Goal: Find specific page/section: Find specific page/section

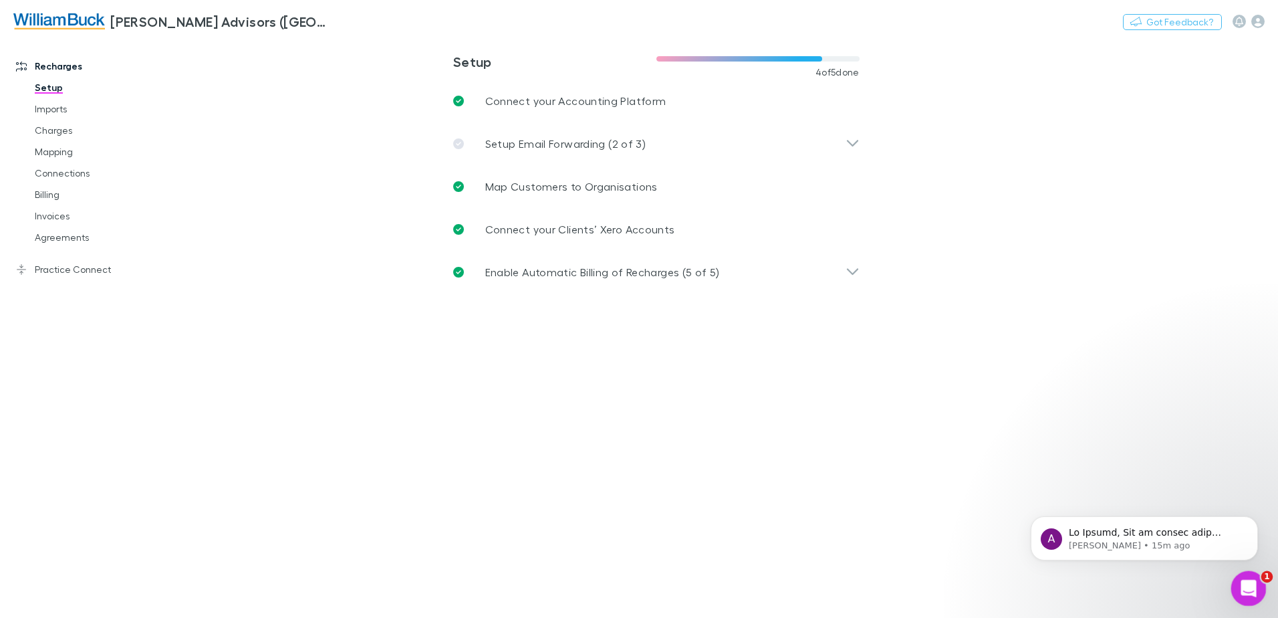
click at [1246, 585] on icon "Open Intercom Messenger" at bounding box center [1247, 587] width 22 height 22
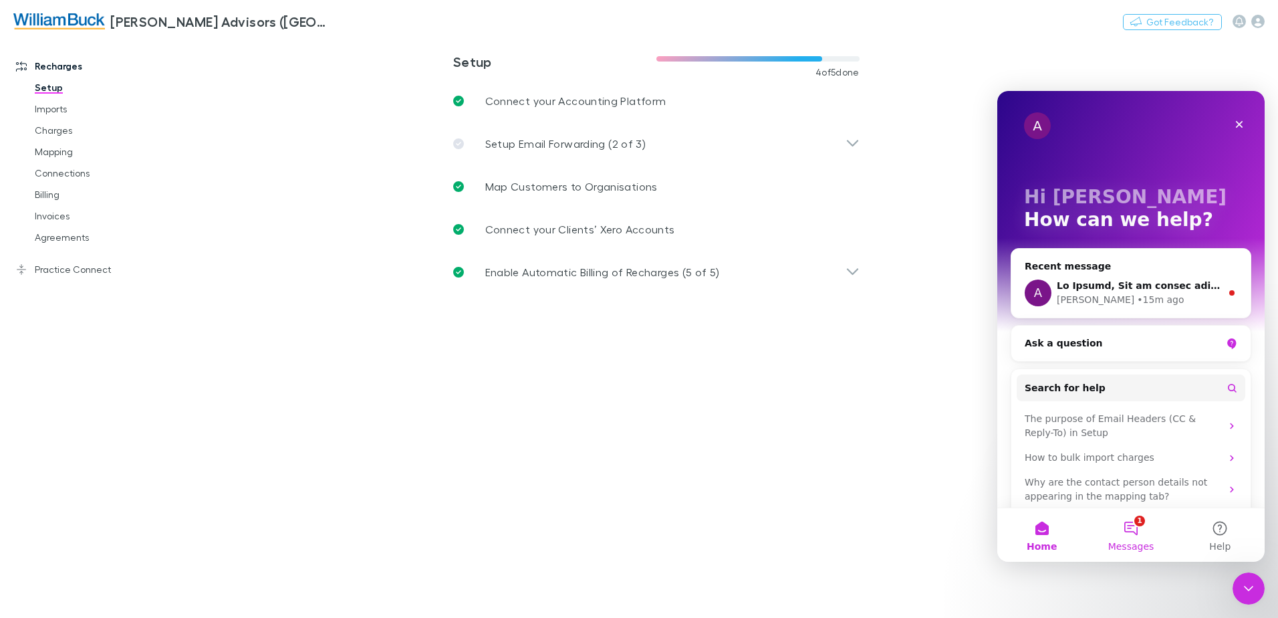
click at [1134, 529] on button "1 Messages" at bounding box center [1130, 534] width 89 height 53
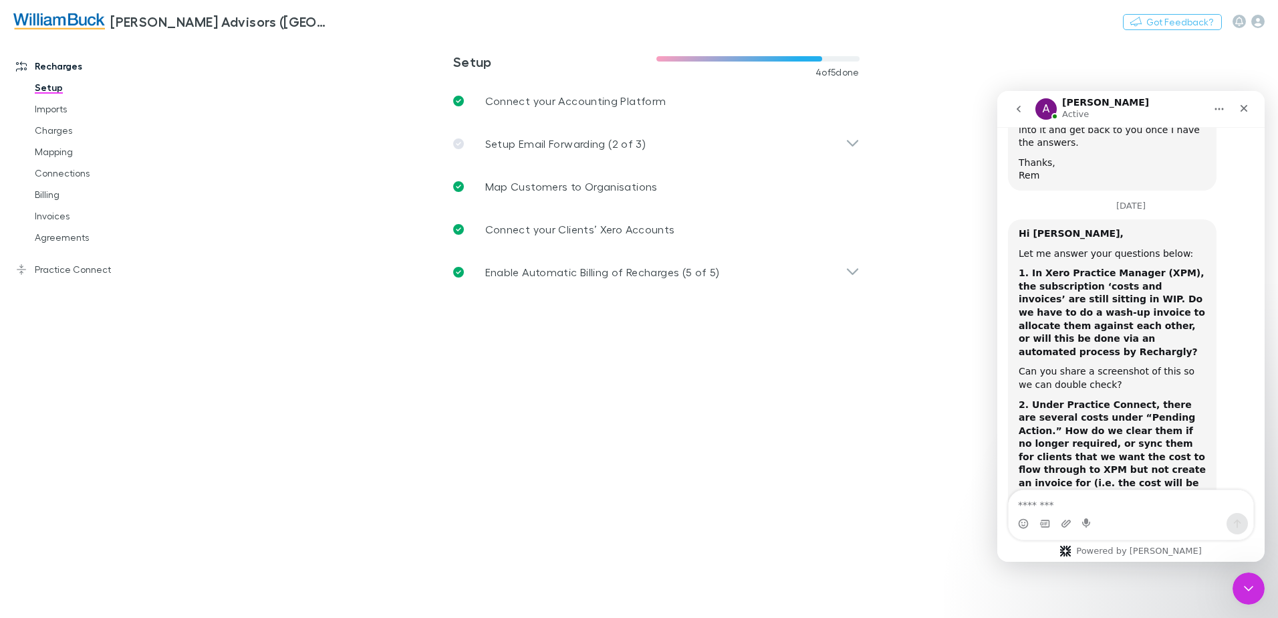
scroll to position [9324, 0]
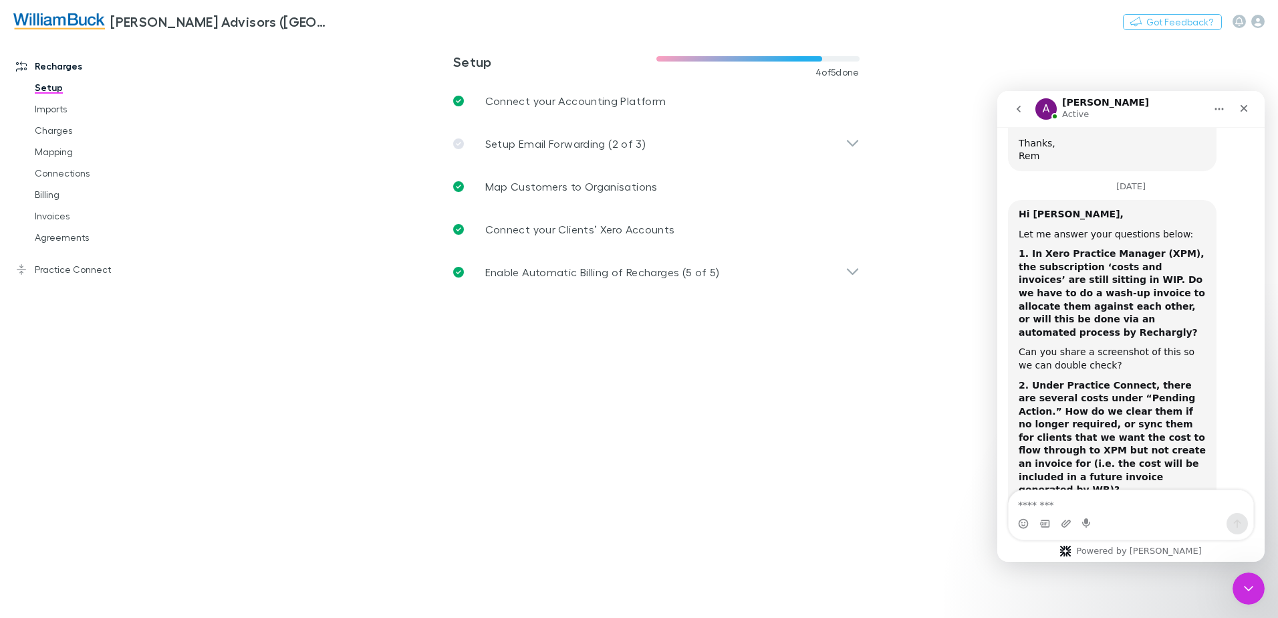
click at [649, 486] on main "**********" at bounding box center [725, 327] width 1105 height 580
click at [51, 215] on link "Invoices" at bounding box center [100, 215] width 159 height 21
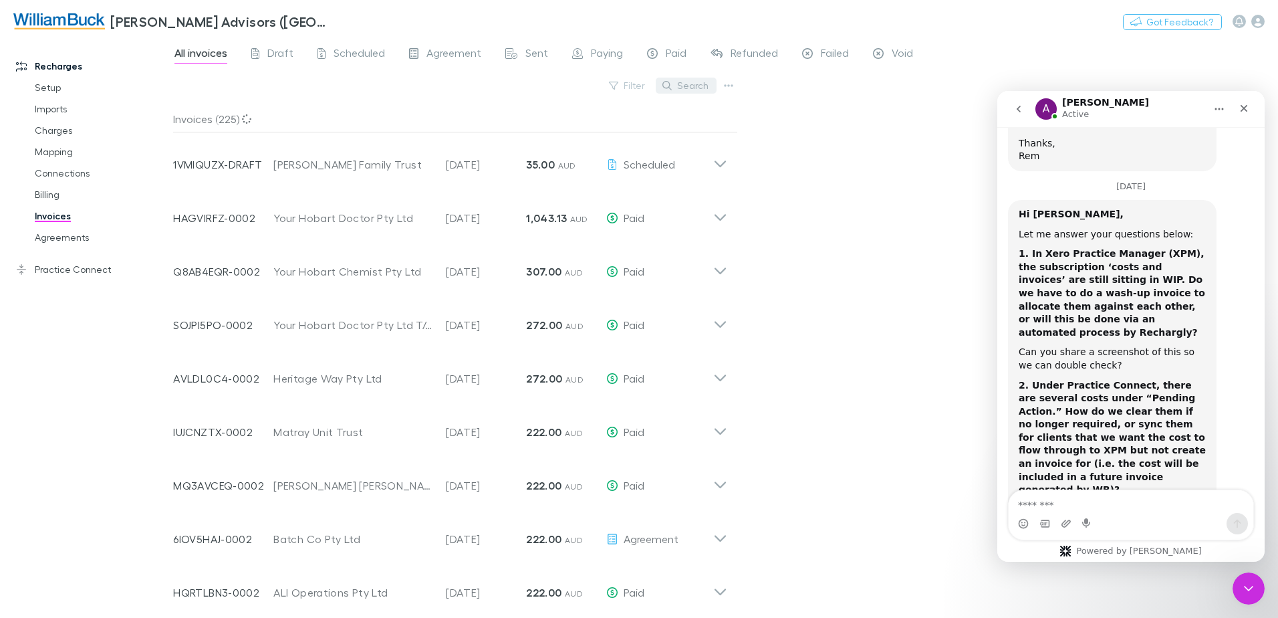
click at [689, 86] on button "Search" at bounding box center [686, 86] width 61 height 16
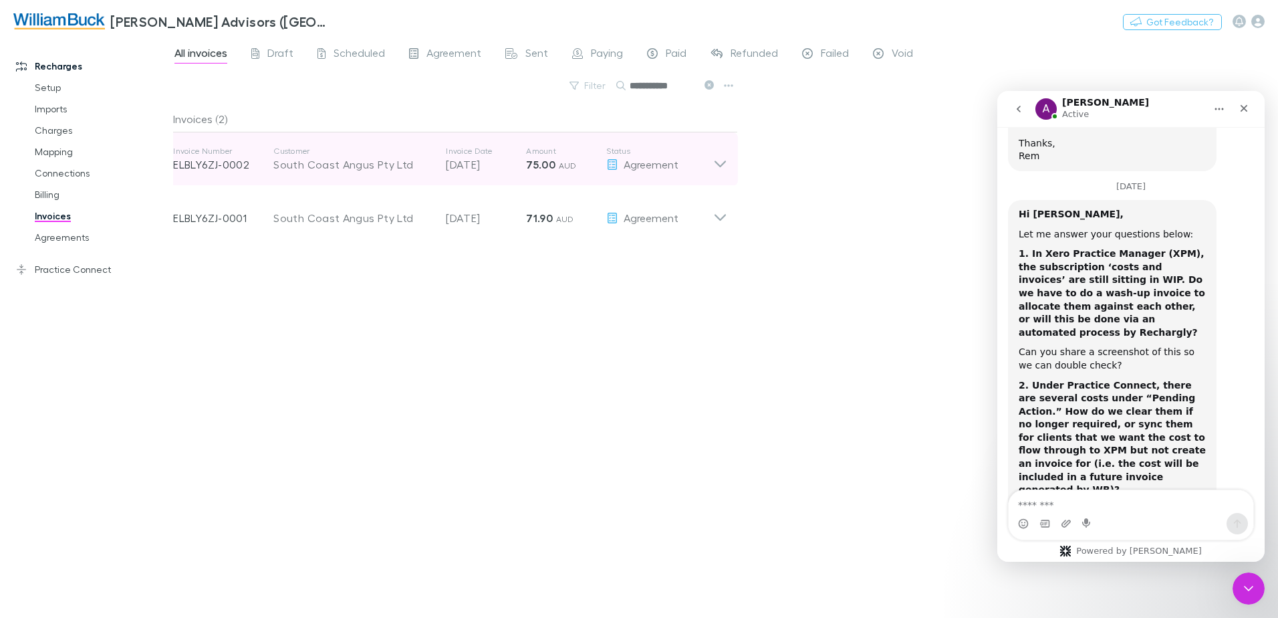
type input "**********"
click at [314, 163] on div "South Coast Angus Pty Ltd" at bounding box center [352, 164] width 159 height 16
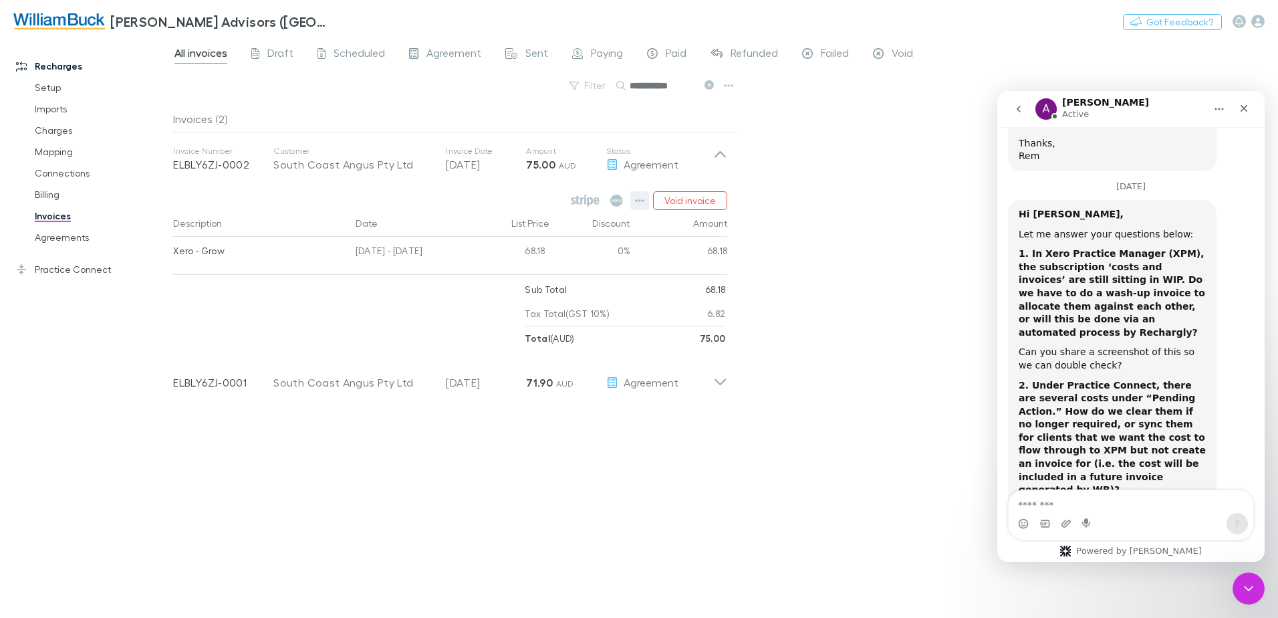
click at [640, 200] on icon "button" at bounding box center [639, 200] width 9 height 11
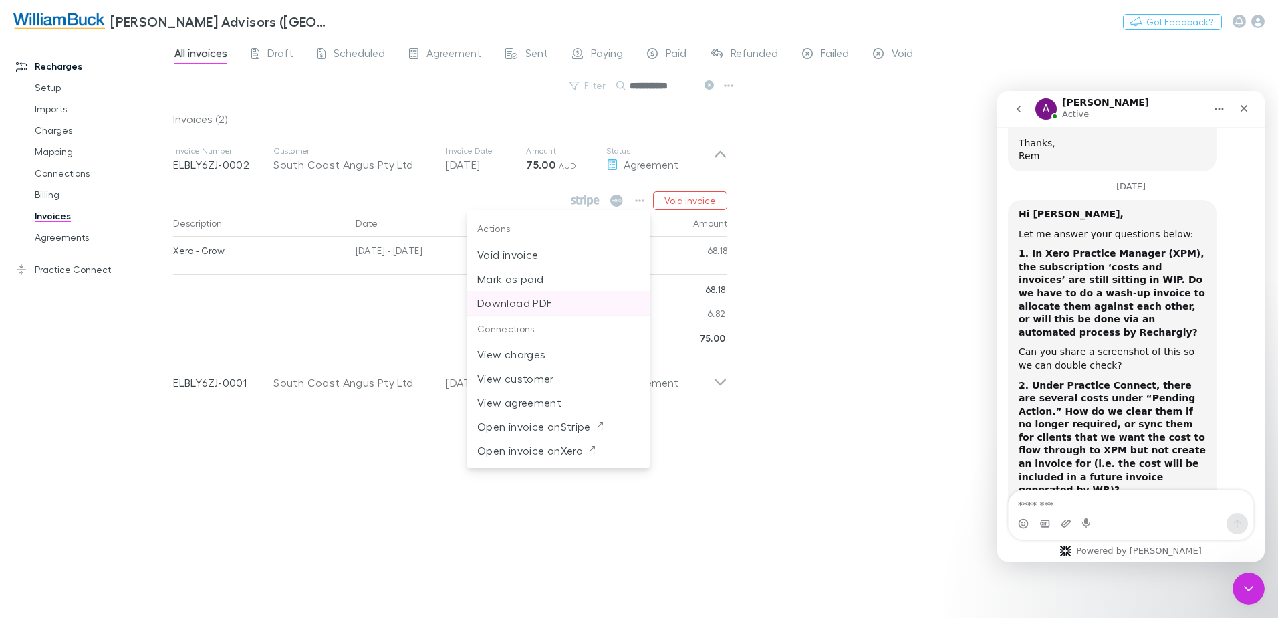
click at [501, 304] on p "Download PDF" at bounding box center [558, 303] width 162 height 16
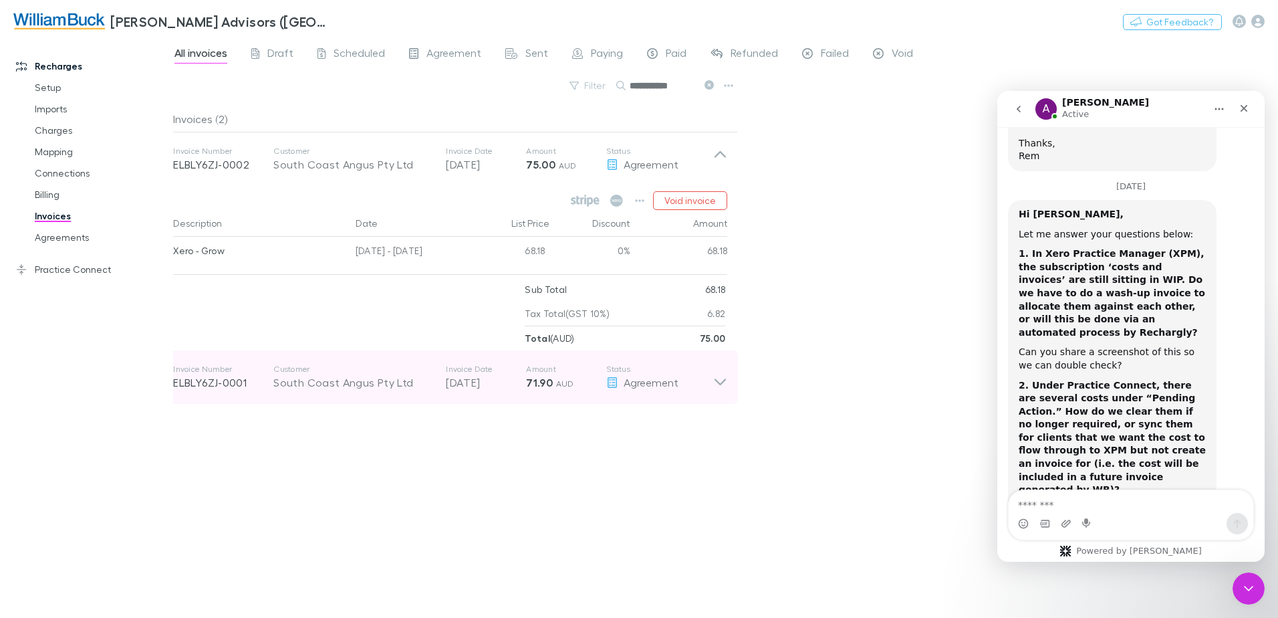
click at [715, 379] on icon at bounding box center [720, 377] width 14 height 27
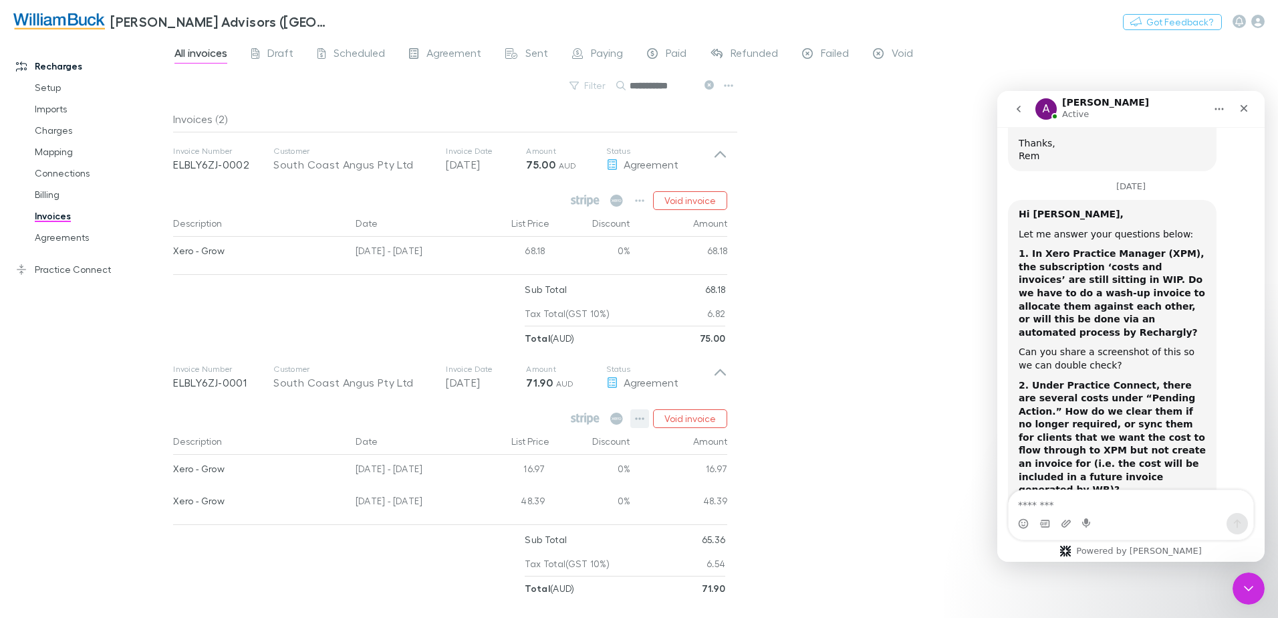
click at [642, 418] on icon "button" at bounding box center [639, 418] width 9 height 11
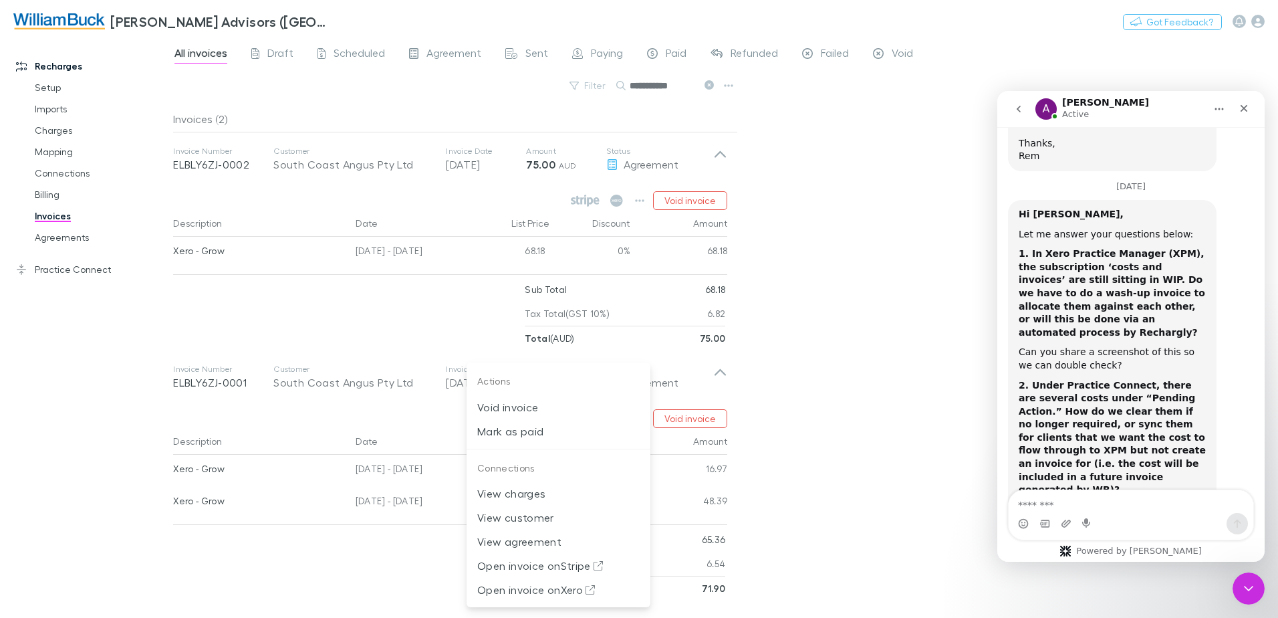
click at [856, 453] on div at bounding box center [639, 309] width 1278 height 618
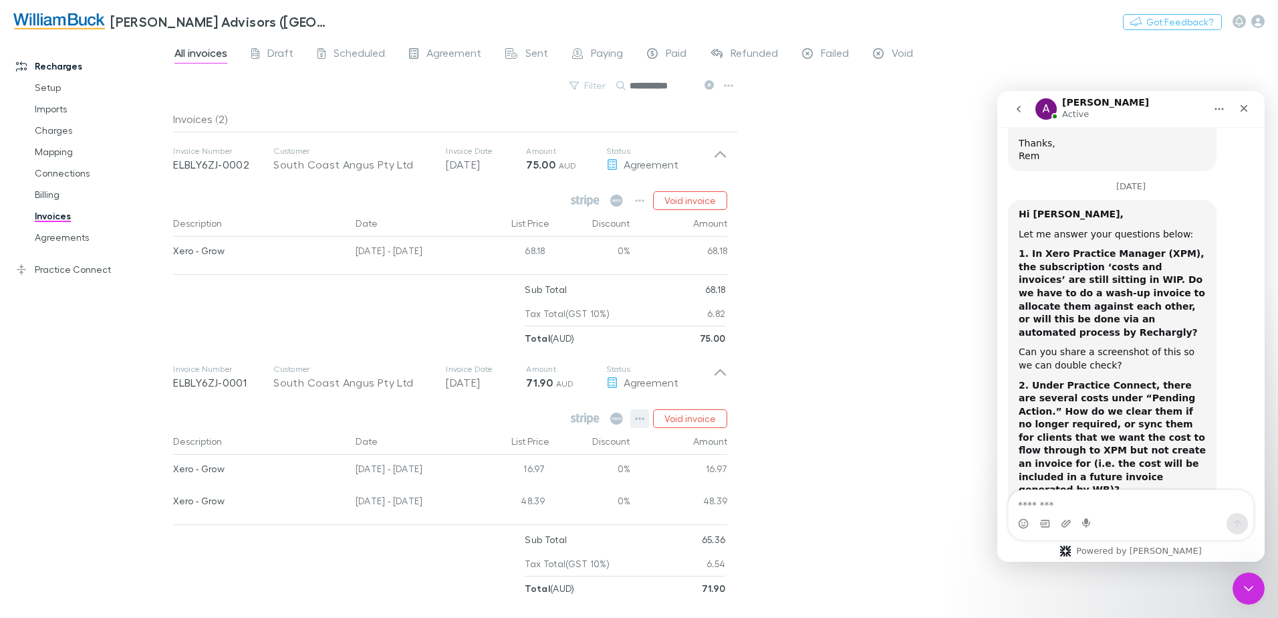
click at [640, 416] on icon "button" at bounding box center [639, 418] width 9 height 11
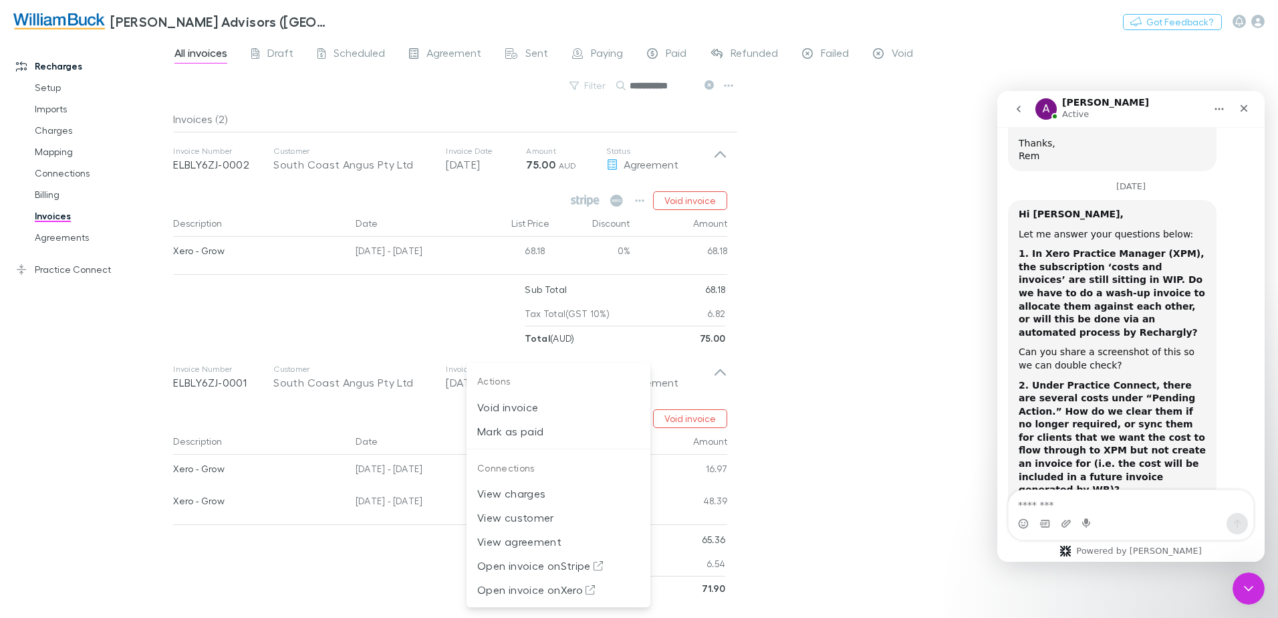
click at [909, 423] on div at bounding box center [639, 309] width 1278 height 618
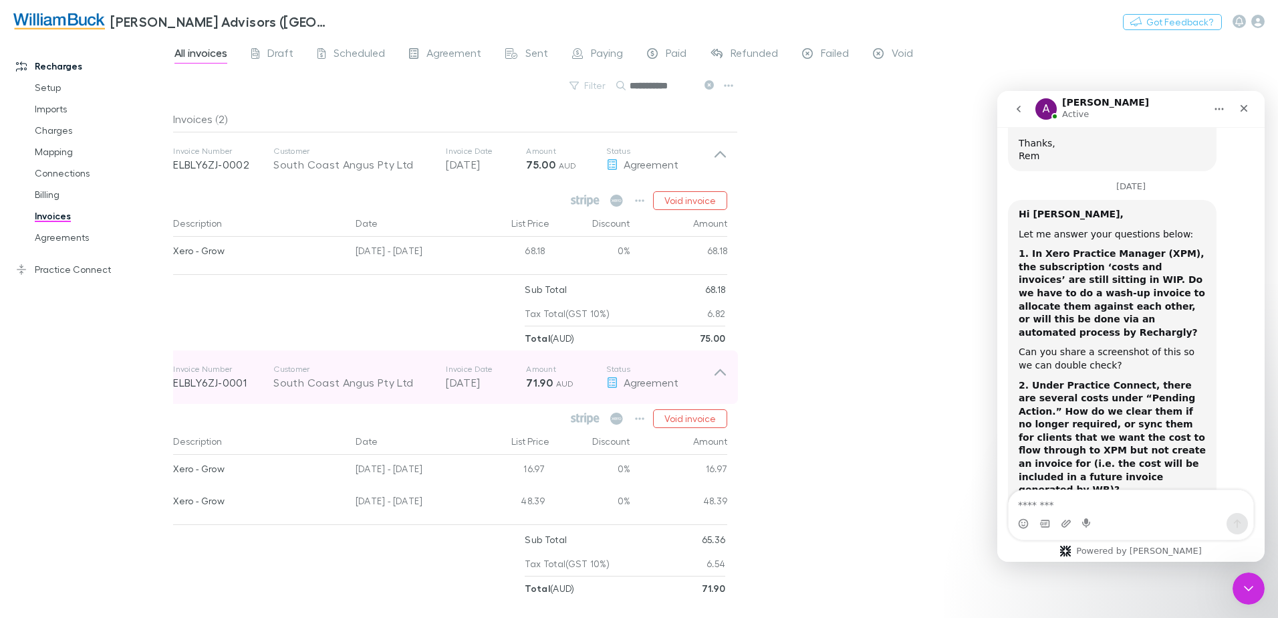
click at [719, 370] on icon at bounding box center [720, 372] width 11 height 7
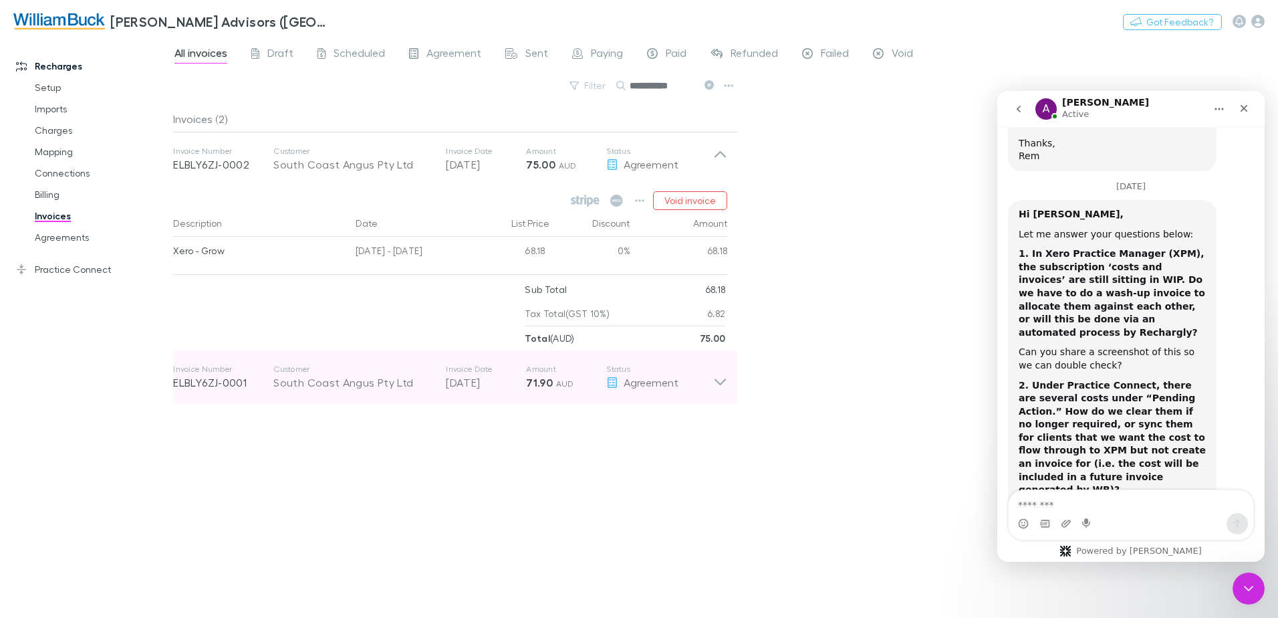
click at [556, 384] on span "AUD" at bounding box center [565, 383] width 18 height 10
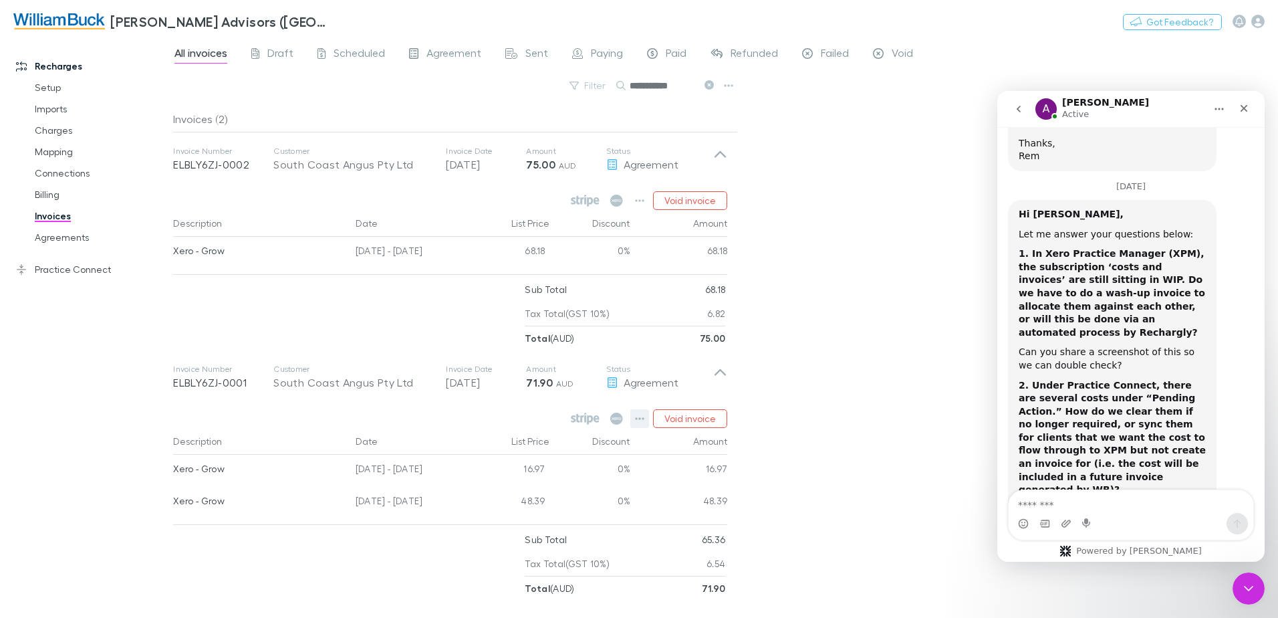
click at [640, 416] on icon "button" at bounding box center [639, 418] width 9 height 11
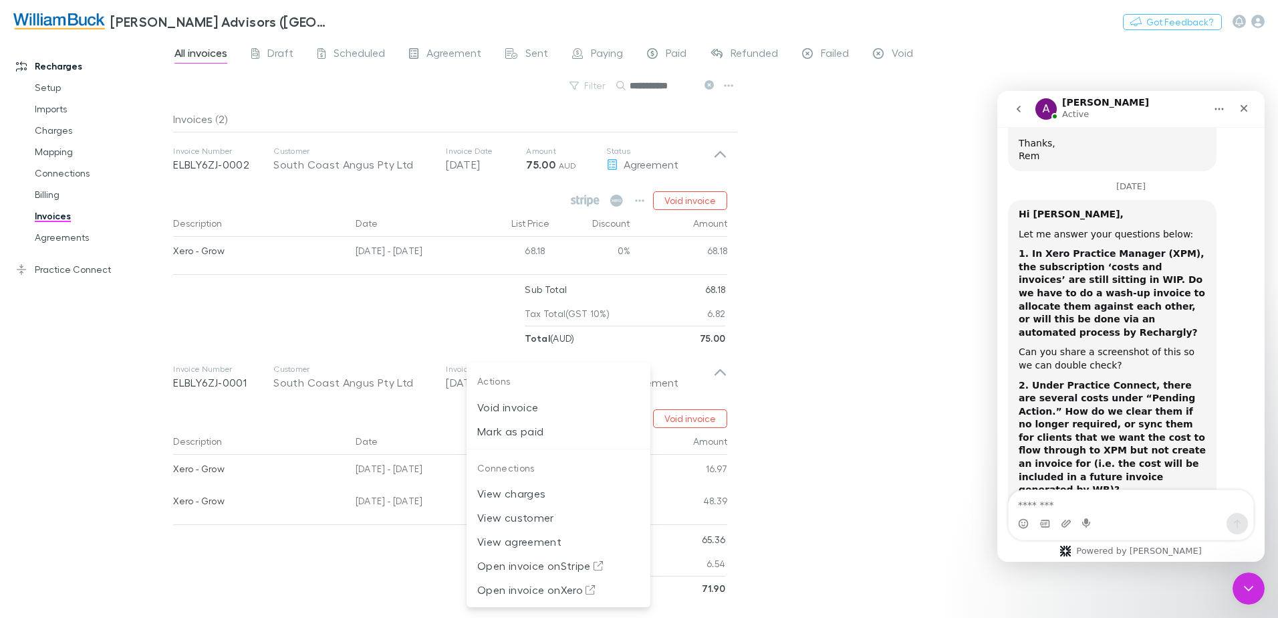
click at [62, 237] on div at bounding box center [639, 309] width 1278 height 618
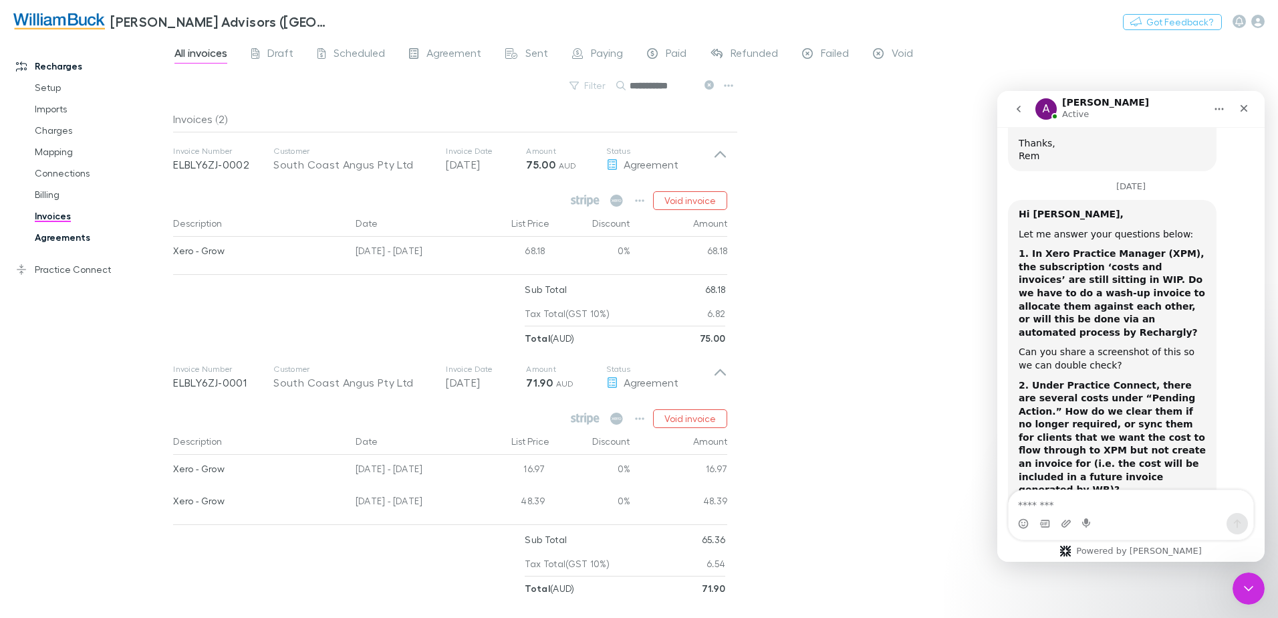
drag, startPoint x: 77, startPoint y: 241, endPoint x: 116, endPoint y: 231, distance: 40.7
click at [77, 241] on link "Agreements" at bounding box center [100, 237] width 159 height 21
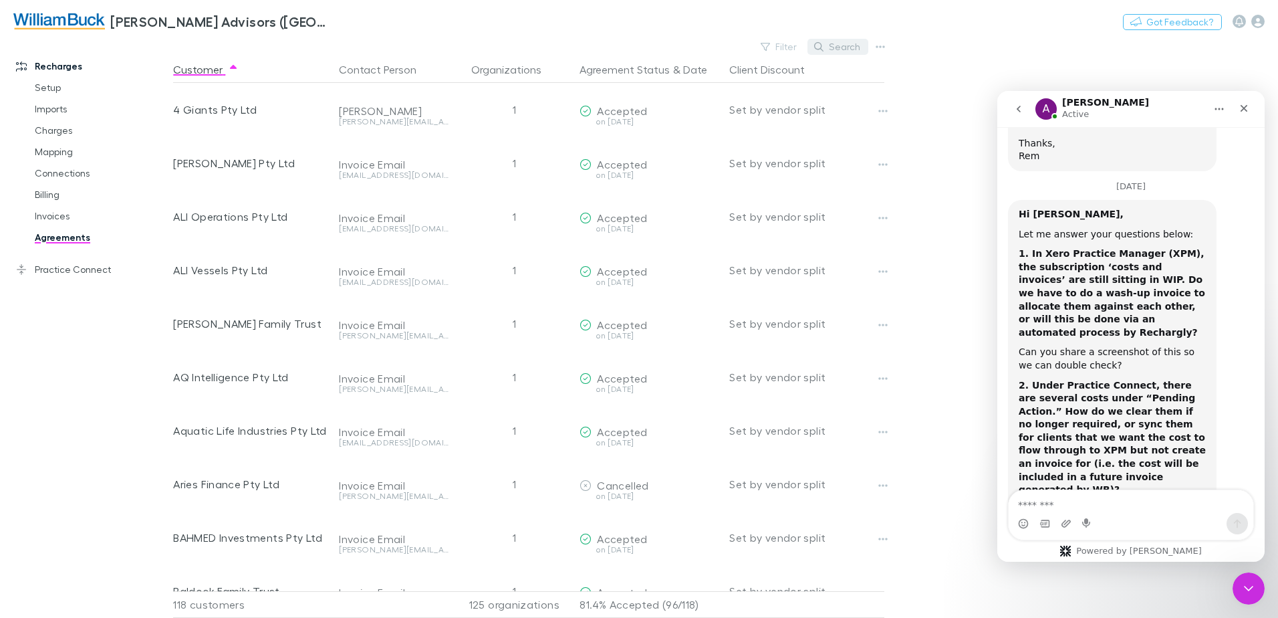
click at [851, 46] on button "Search" at bounding box center [838, 47] width 61 height 16
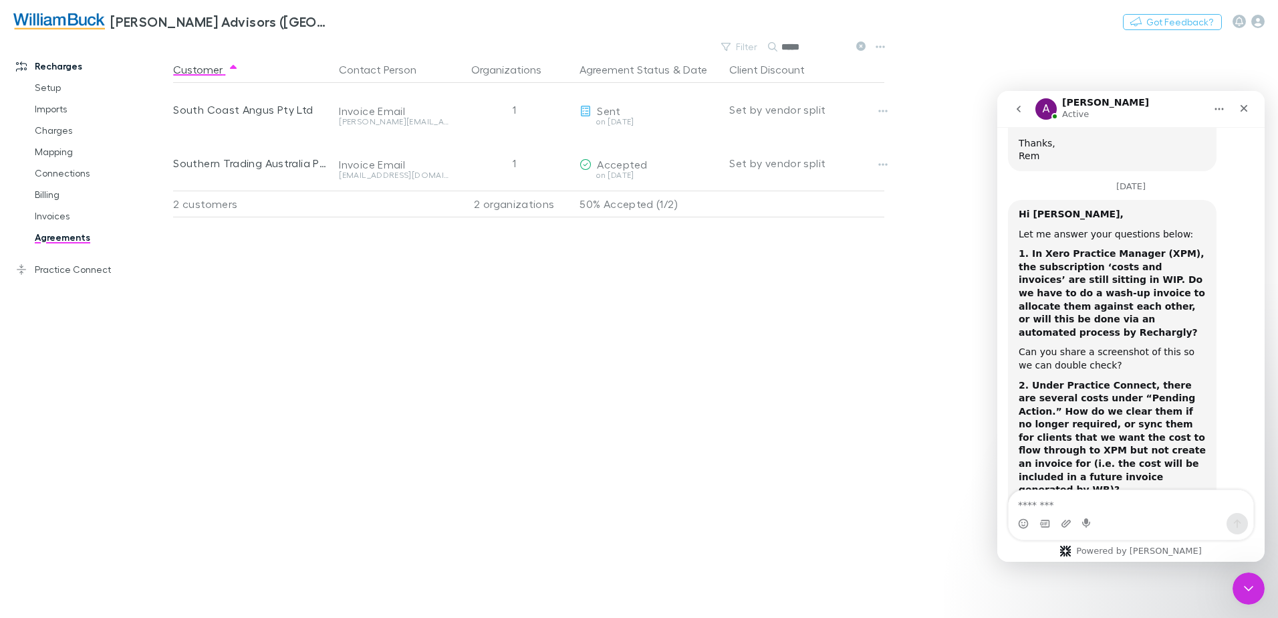
type input "*****"
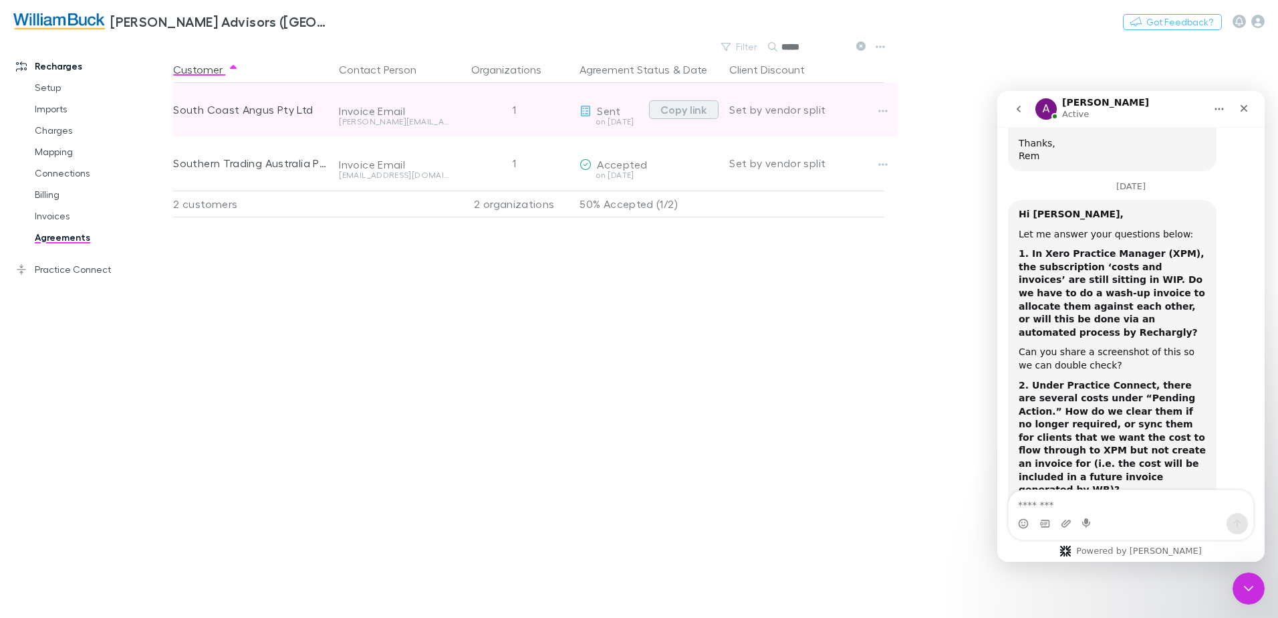
click at [695, 112] on button "Copy link" at bounding box center [684, 109] width 70 height 19
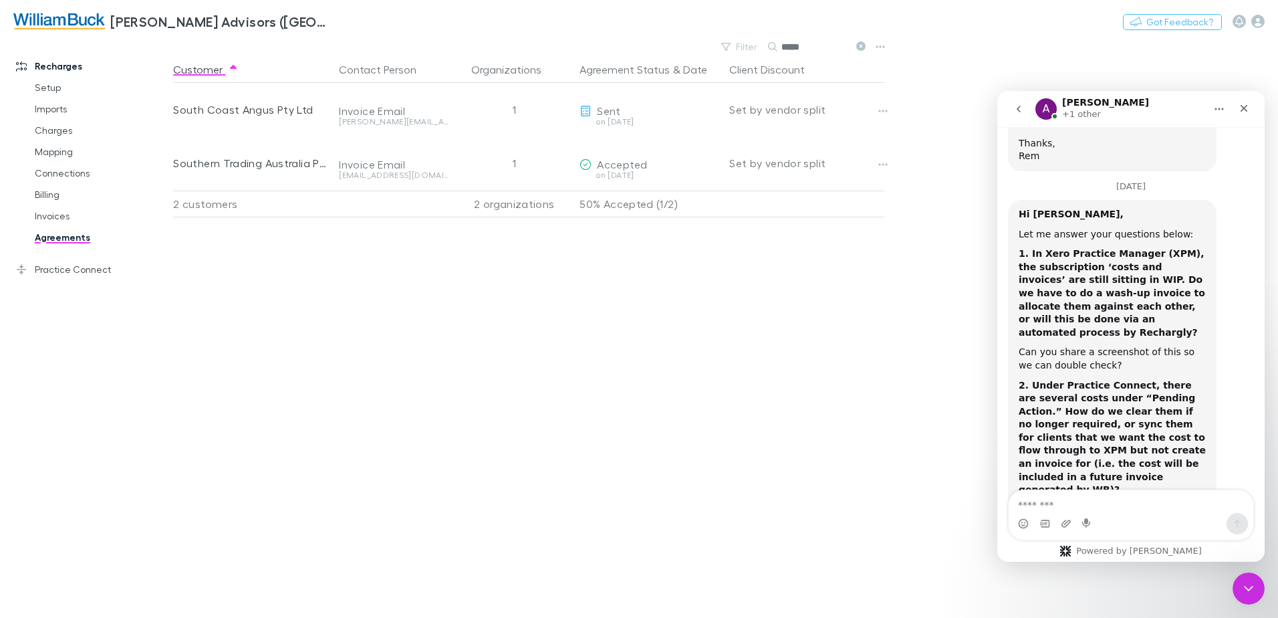
scroll to position [9341, 0]
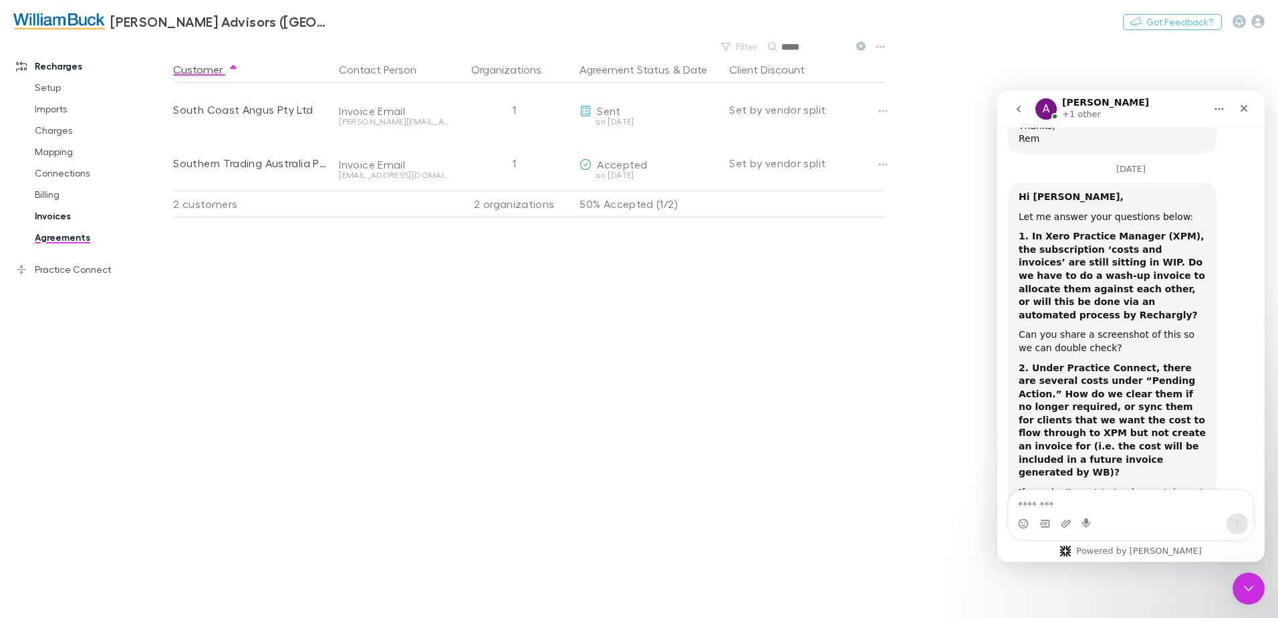
click at [51, 217] on link "Invoices" at bounding box center [100, 215] width 159 height 21
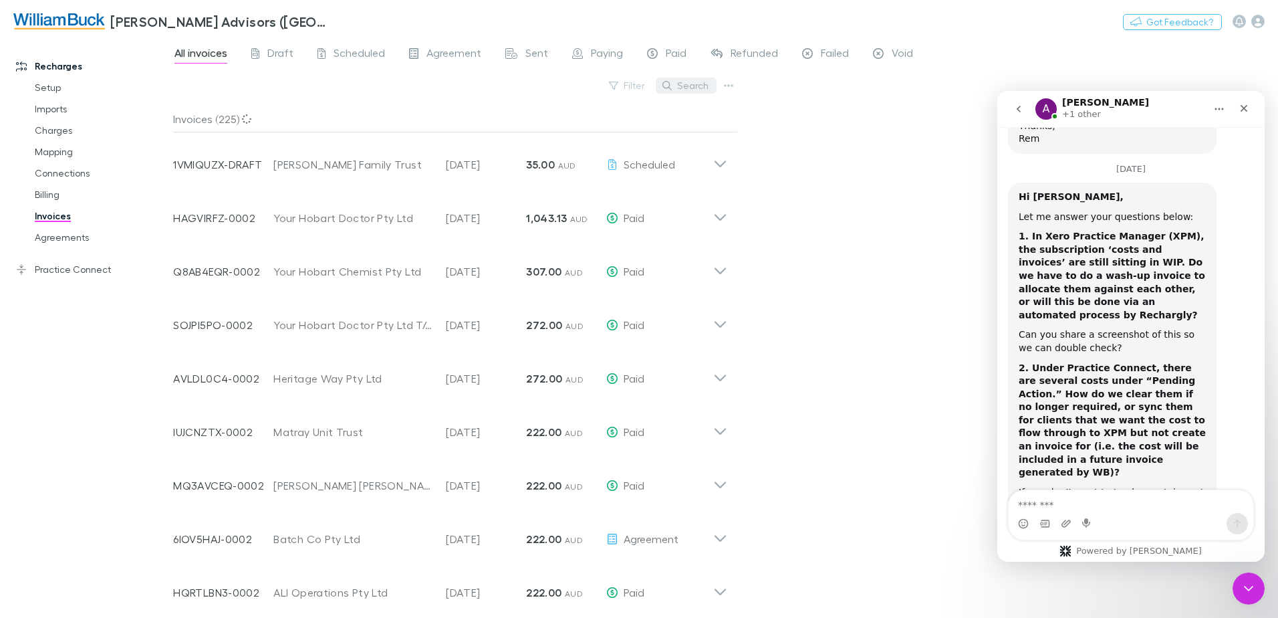
click at [687, 87] on button "Search" at bounding box center [686, 86] width 61 height 16
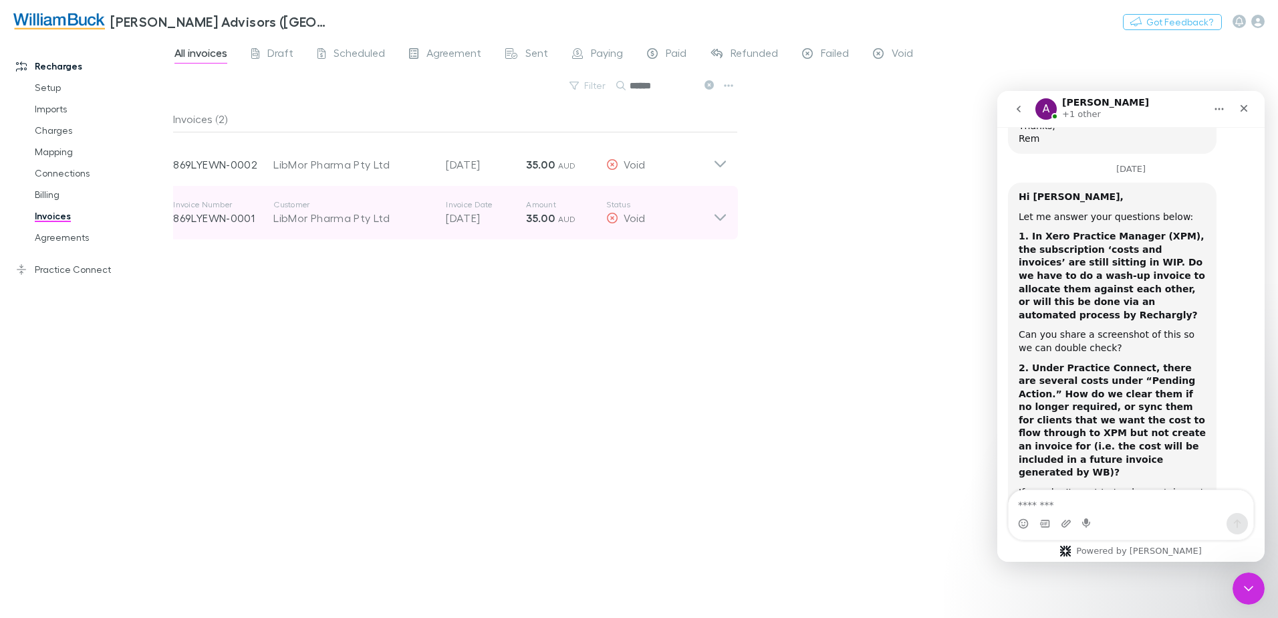
click at [721, 217] on icon at bounding box center [720, 212] width 14 height 27
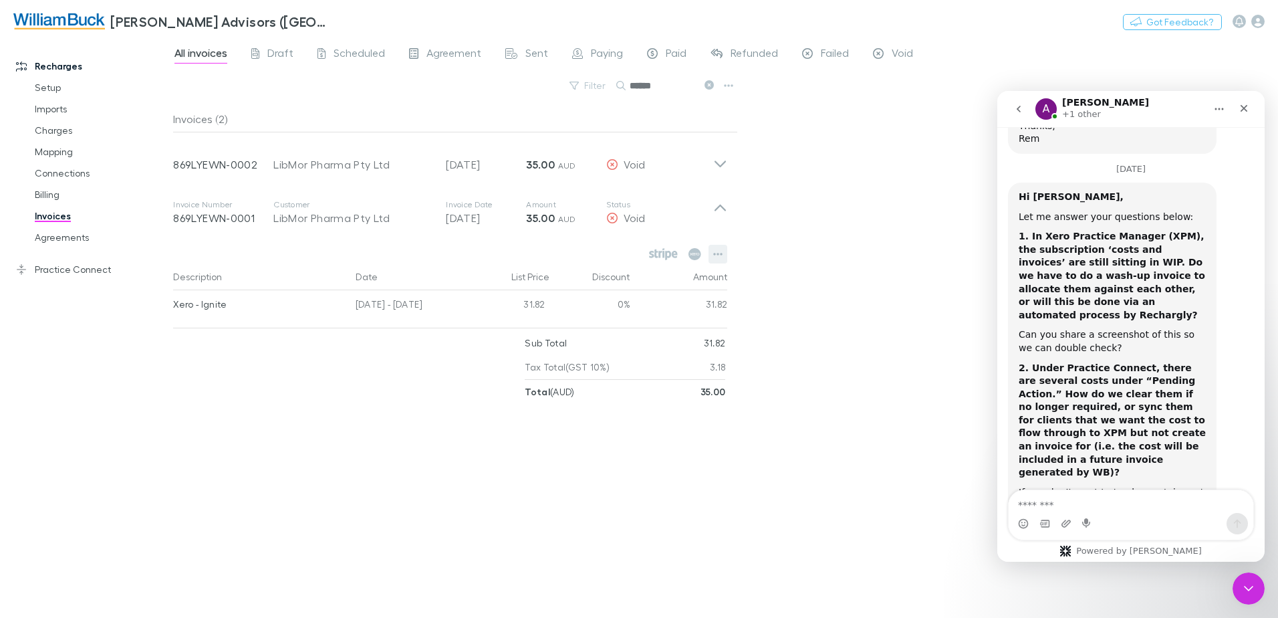
click at [717, 254] on icon "button" at bounding box center [717, 254] width 9 height 11
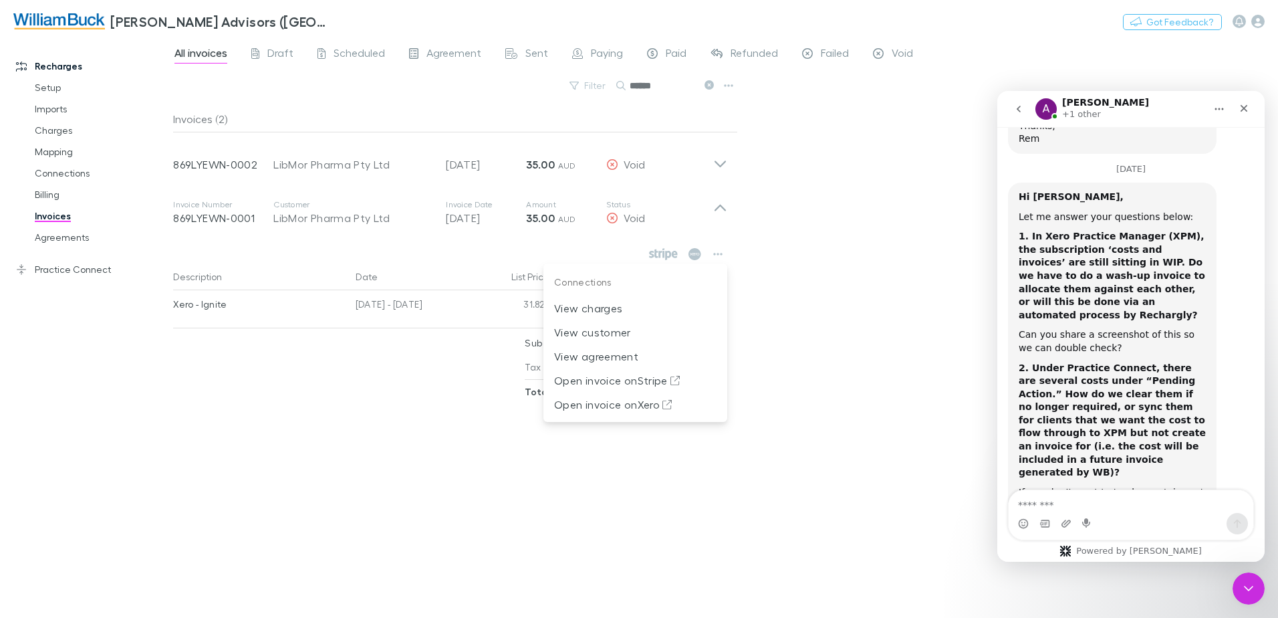
click at [360, 505] on div at bounding box center [639, 309] width 1278 height 618
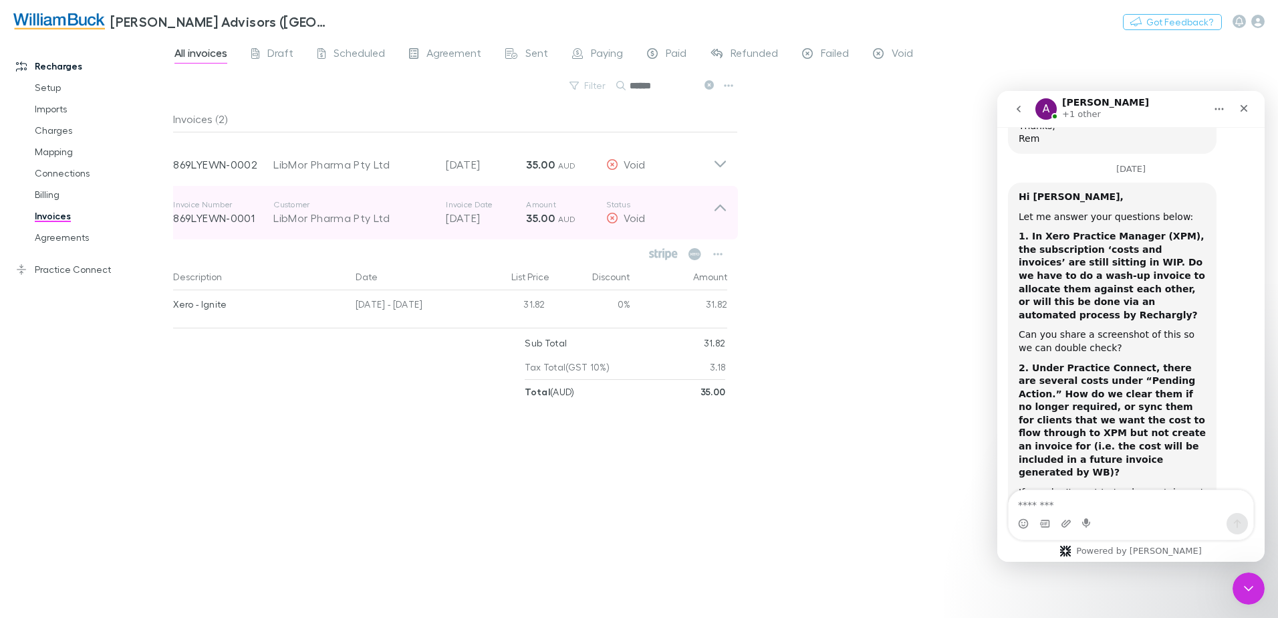
click at [538, 218] on strong "35.00" at bounding box center [540, 217] width 29 height 13
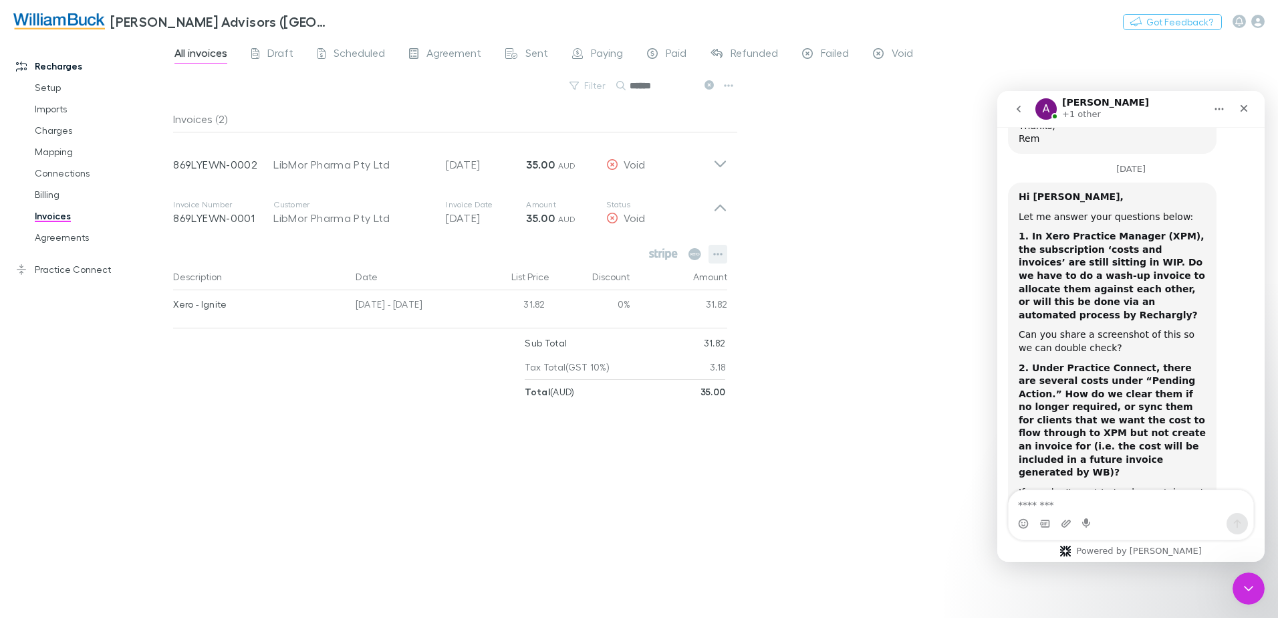
click at [715, 253] on icon "button" at bounding box center [718, 254] width 9 height 3
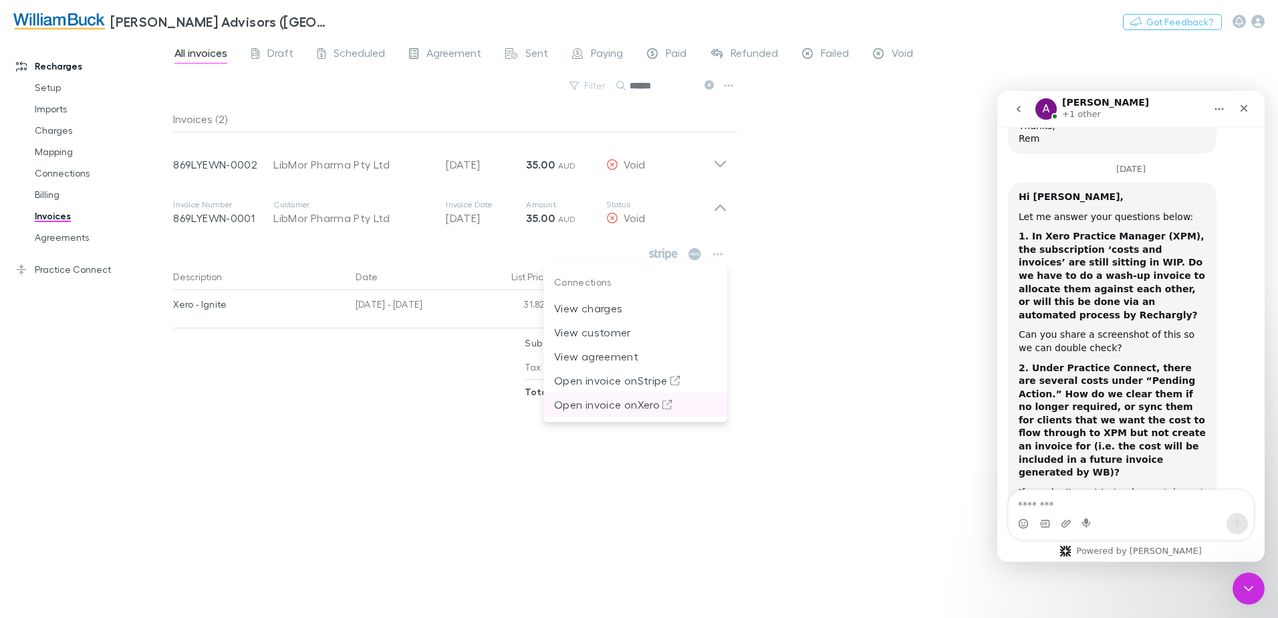
click at [632, 404] on p "Open invoice on Xero" at bounding box center [635, 404] width 162 height 16
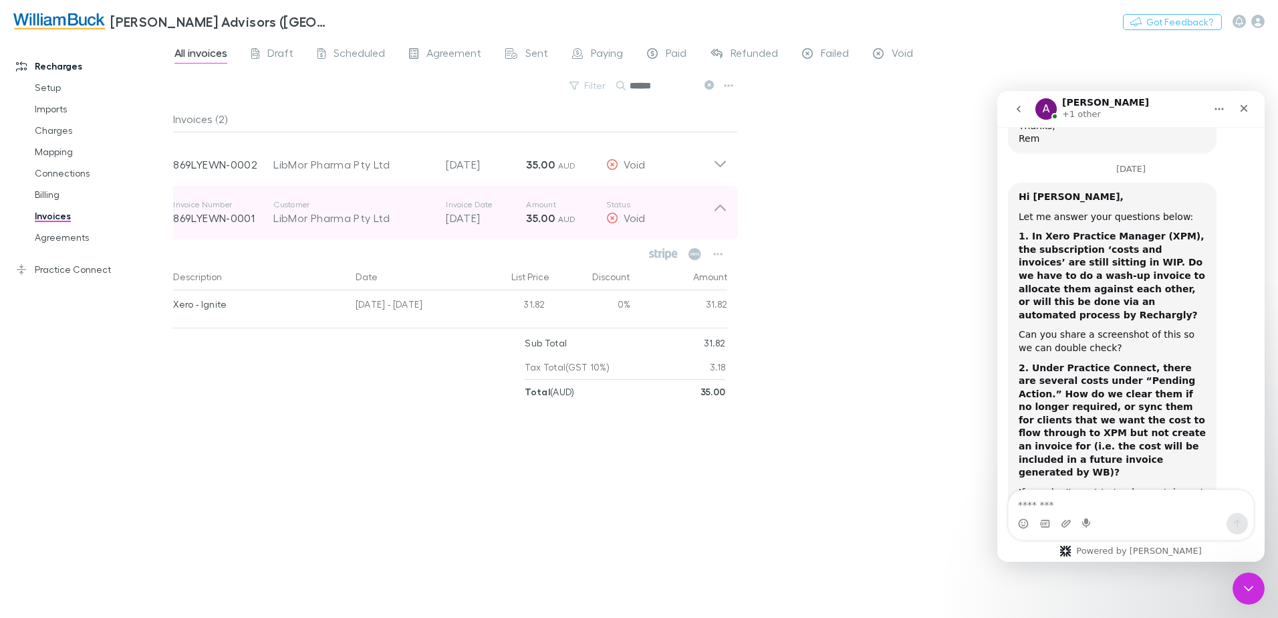
drag, startPoint x: 249, startPoint y: 220, endPoint x: 202, endPoint y: 218, distance: 47.5
click at [202, 218] on p "869LYEWN-0001" at bounding box center [223, 218] width 100 height 16
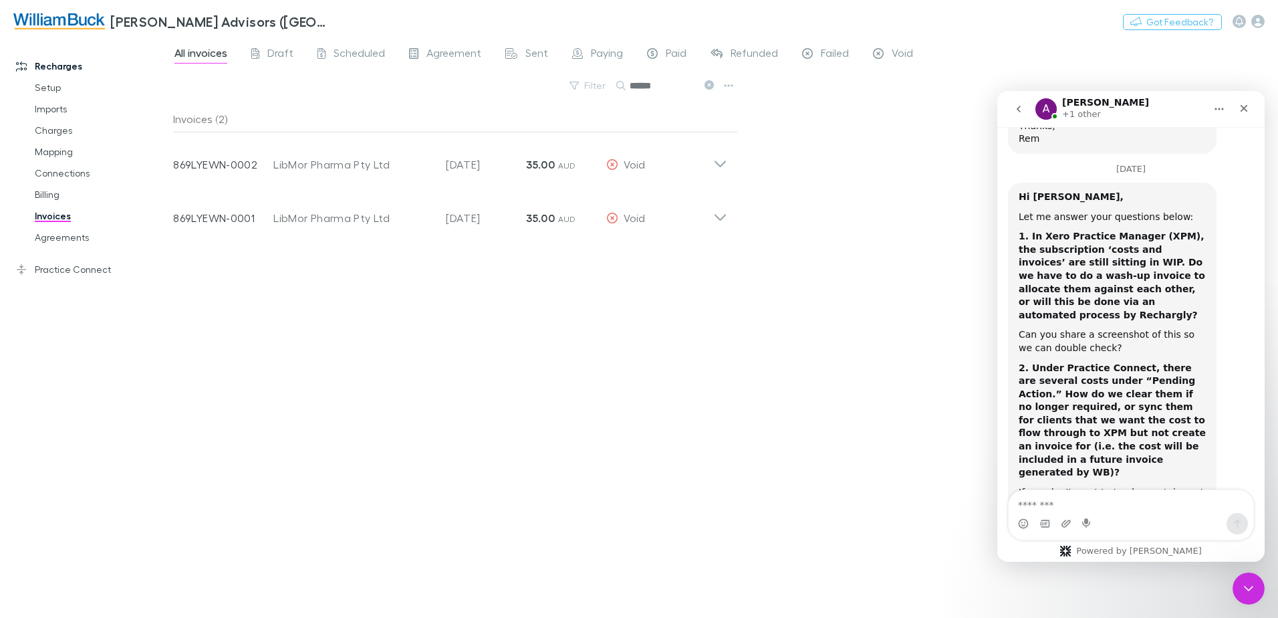
click at [670, 87] on input "******" at bounding box center [663, 85] width 67 height 19
type input "*"
click at [670, 87] on input "*****" at bounding box center [663, 85] width 67 height 19
type input "*****"
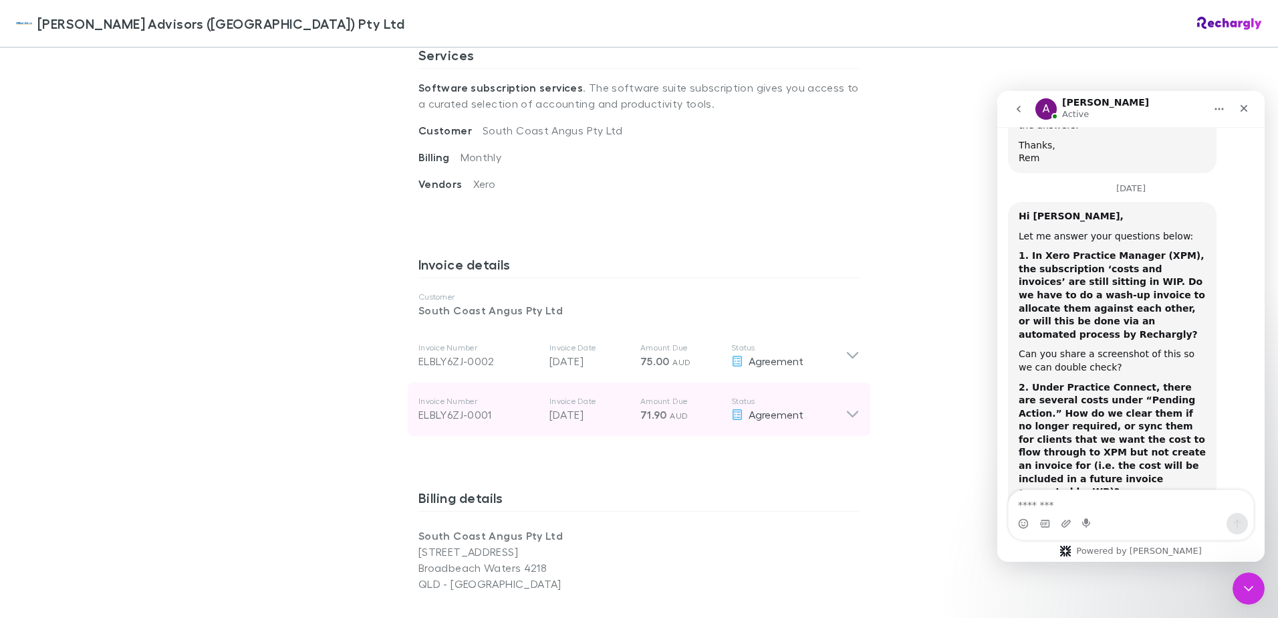
scroll to position [535, 0]
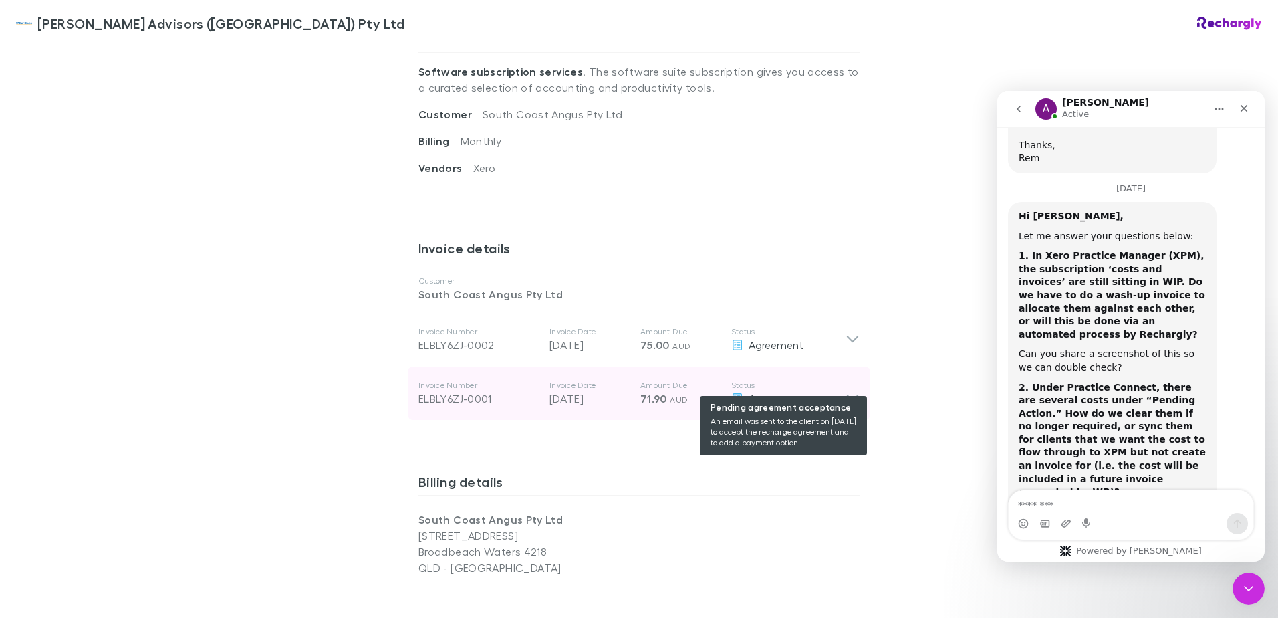
click at [837, 390] on div "Agreement" at bounding box center [788, 398] width 114 height 16
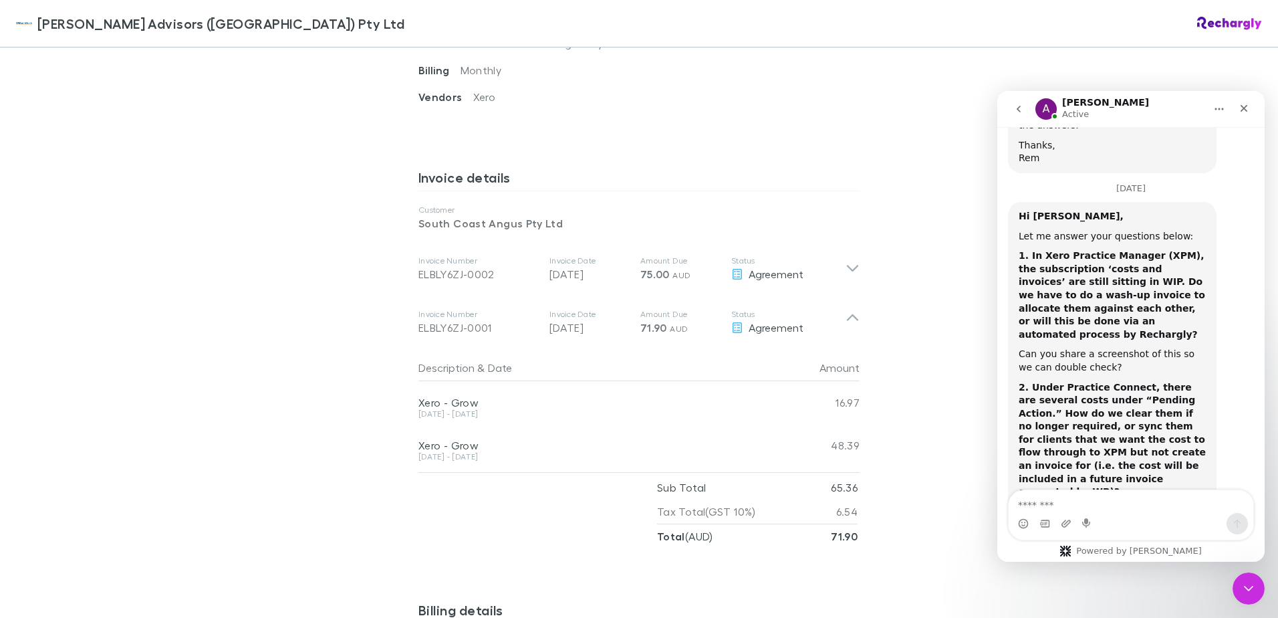
scroll to position [602, 0]
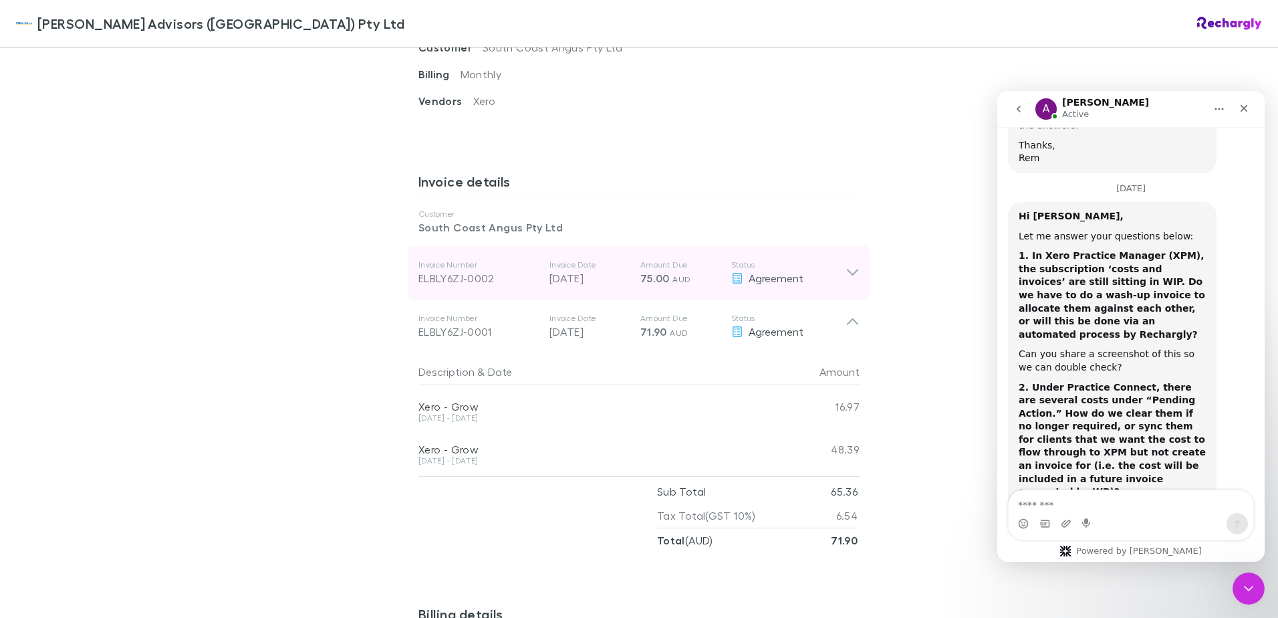
click at [852, 265] on icon at bounding box center [853, 273] width 14 height 16
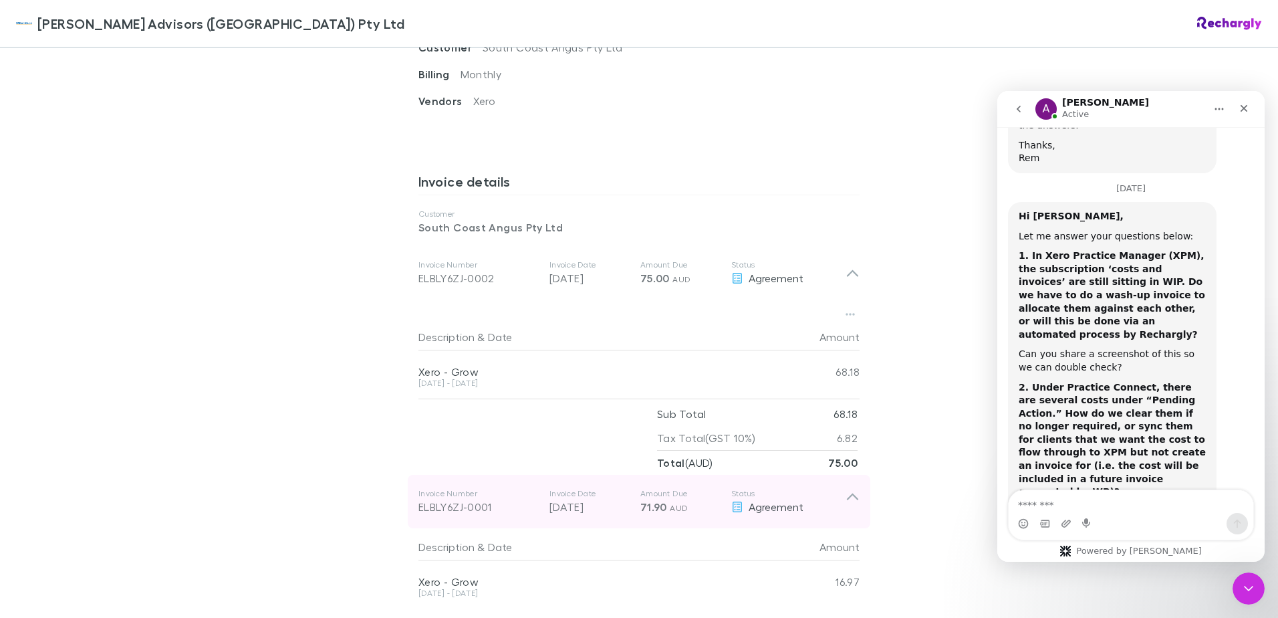
click at [846, 488] on icon at bounding box center [853, 501] width 14 height 27
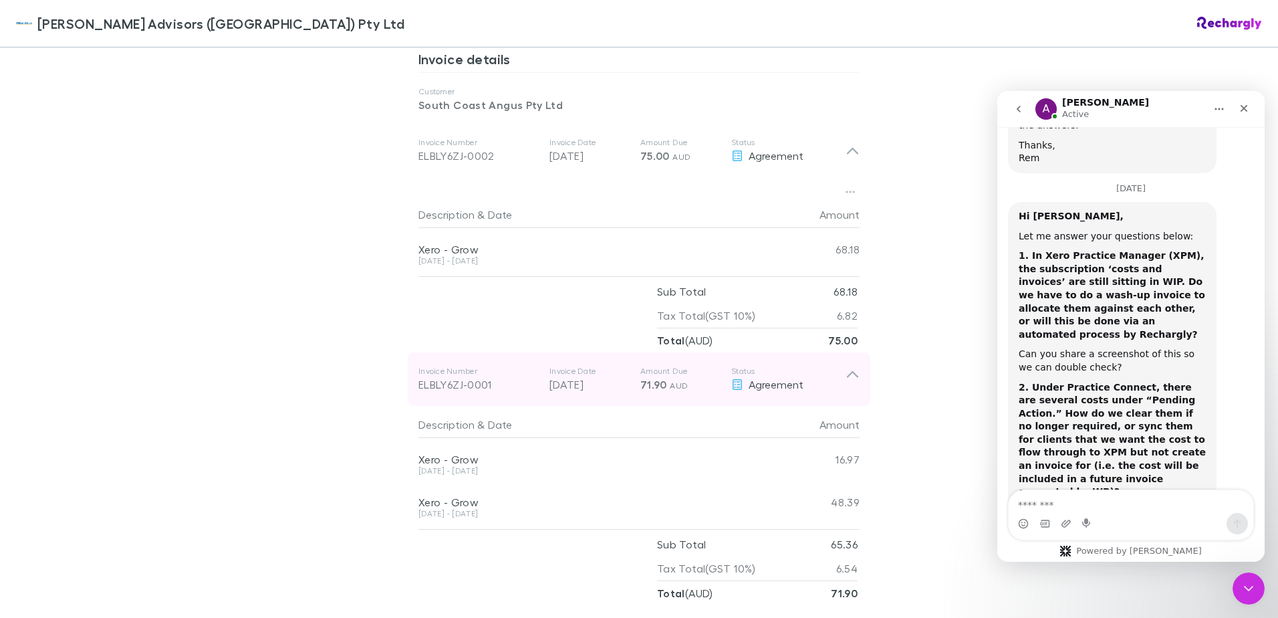
scroll to position [735, 0]
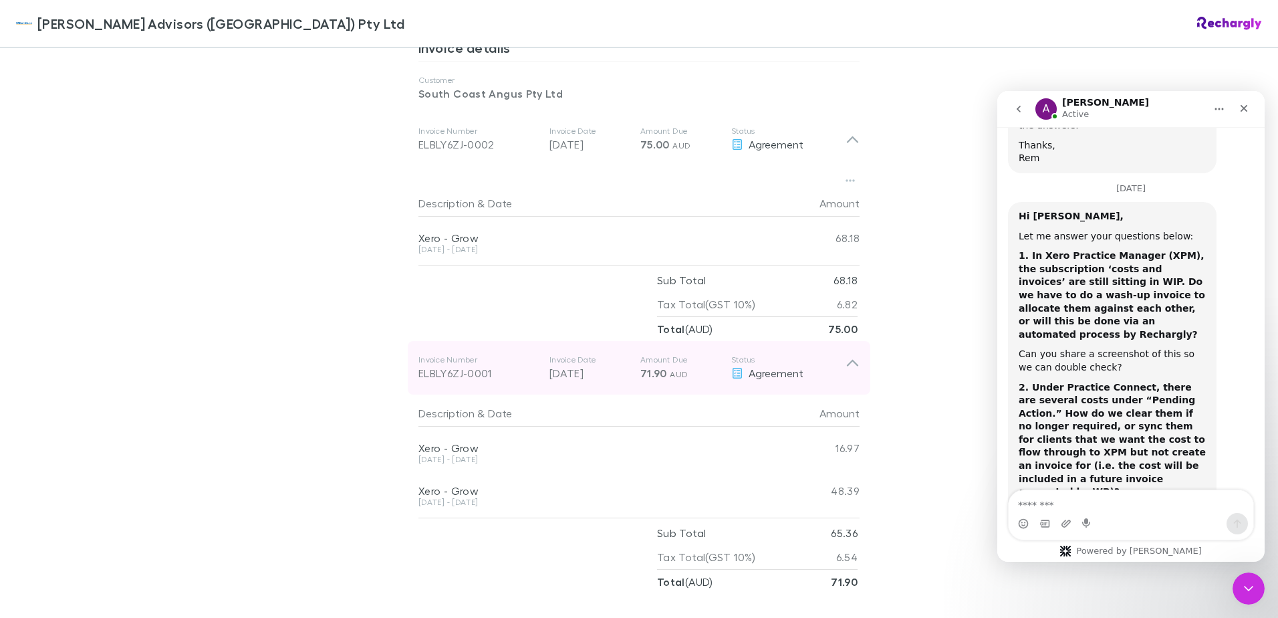
click at [455, 365] on div "ELBLY6ZJ-0001" at bounding box center [478, 373] width 120 height 16
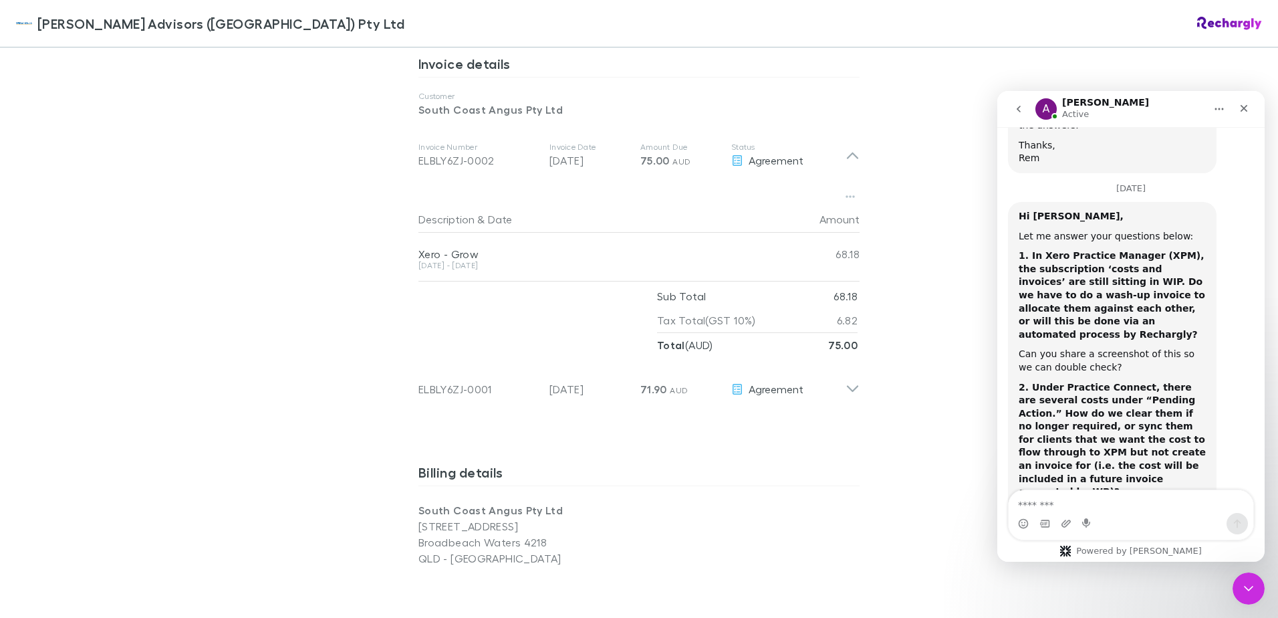
scroll to position [724, 0]
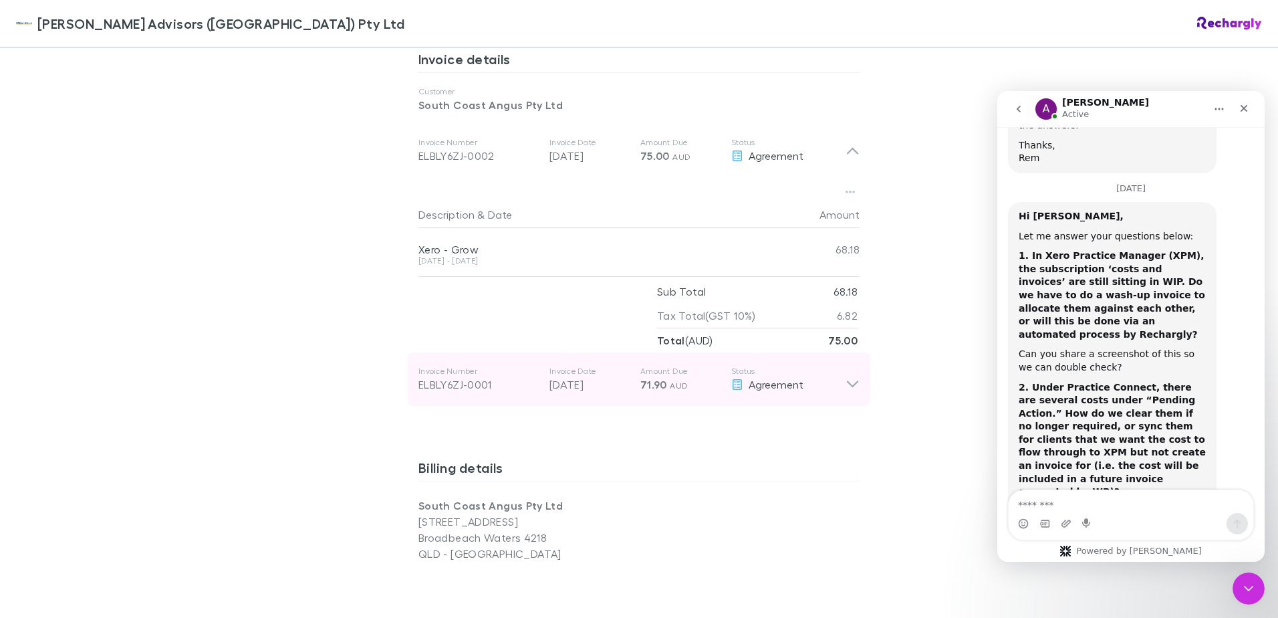
drag, startPoint x: 488, startPoint y: 372, endPoint x: 445, endPoint y: 371, distance: 43.5
click at [445, 376] on div "ELBLY6ZJ-0001" at bounding box center [478, 384] width 120 height 16
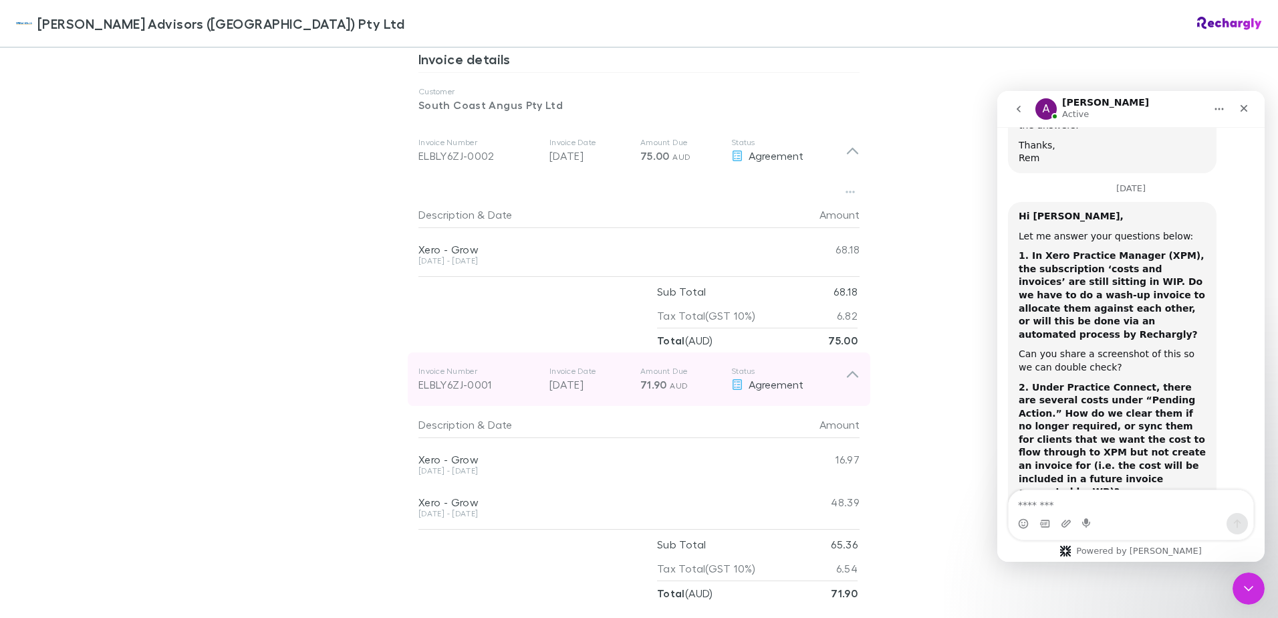
click at [447, 376] on div "ELBLY6ZJ-0001" at bounding box center [478, 384] width 120 height 16
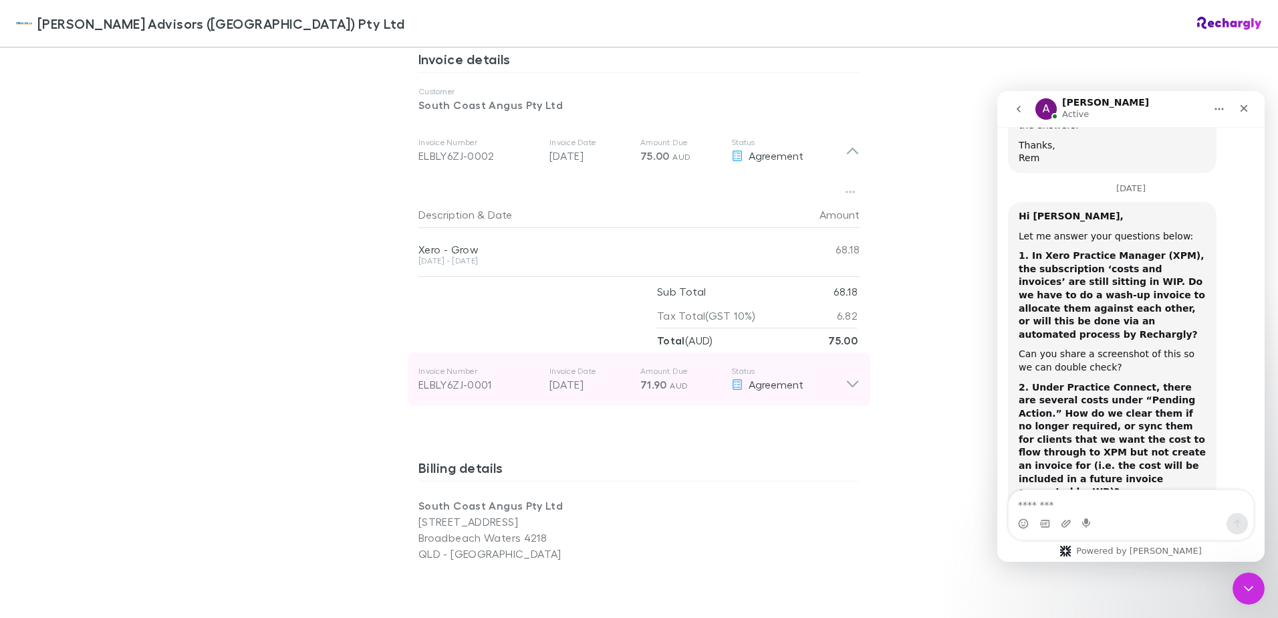
click at [447, 376] on div "ELBLY6ZJ-0001" at bounding box center [478, 384] width 120 height 16
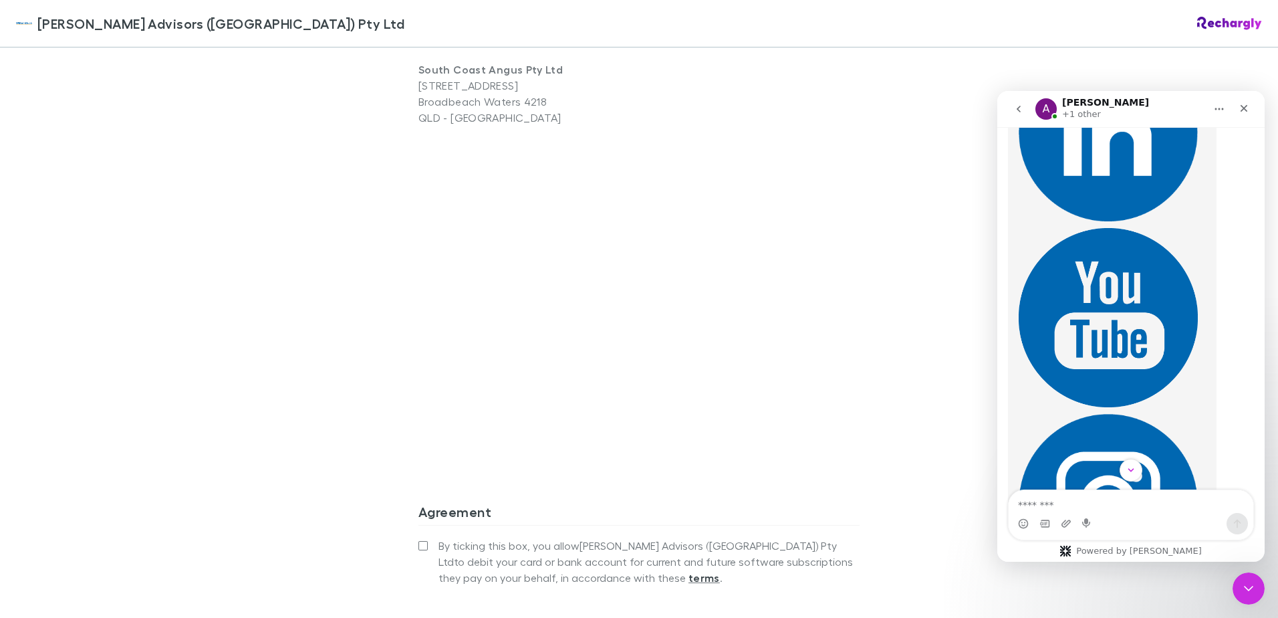
scroll to position [9341, 0]
